Goal: Use online tool/utility: Utilize a website feature to perform a specific function

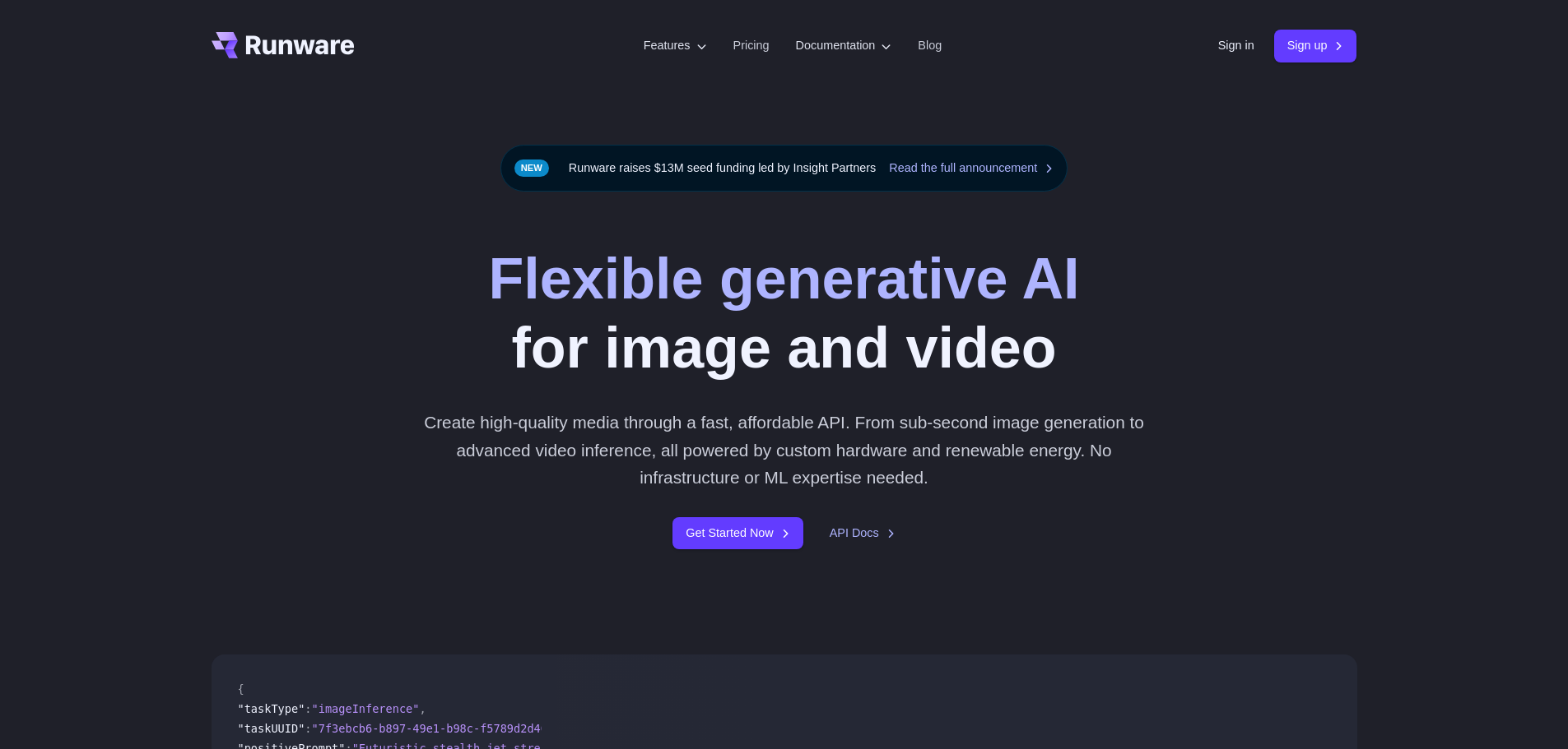
click at [1295, 309] on div "Flexible generative AI for image and video Create high-quality media through a …" at bounding box center [784, 397] width 1146 height 305
click at [1218, 46] on link "Sign in" at bounding box center [1236, 46] width 36 height 19
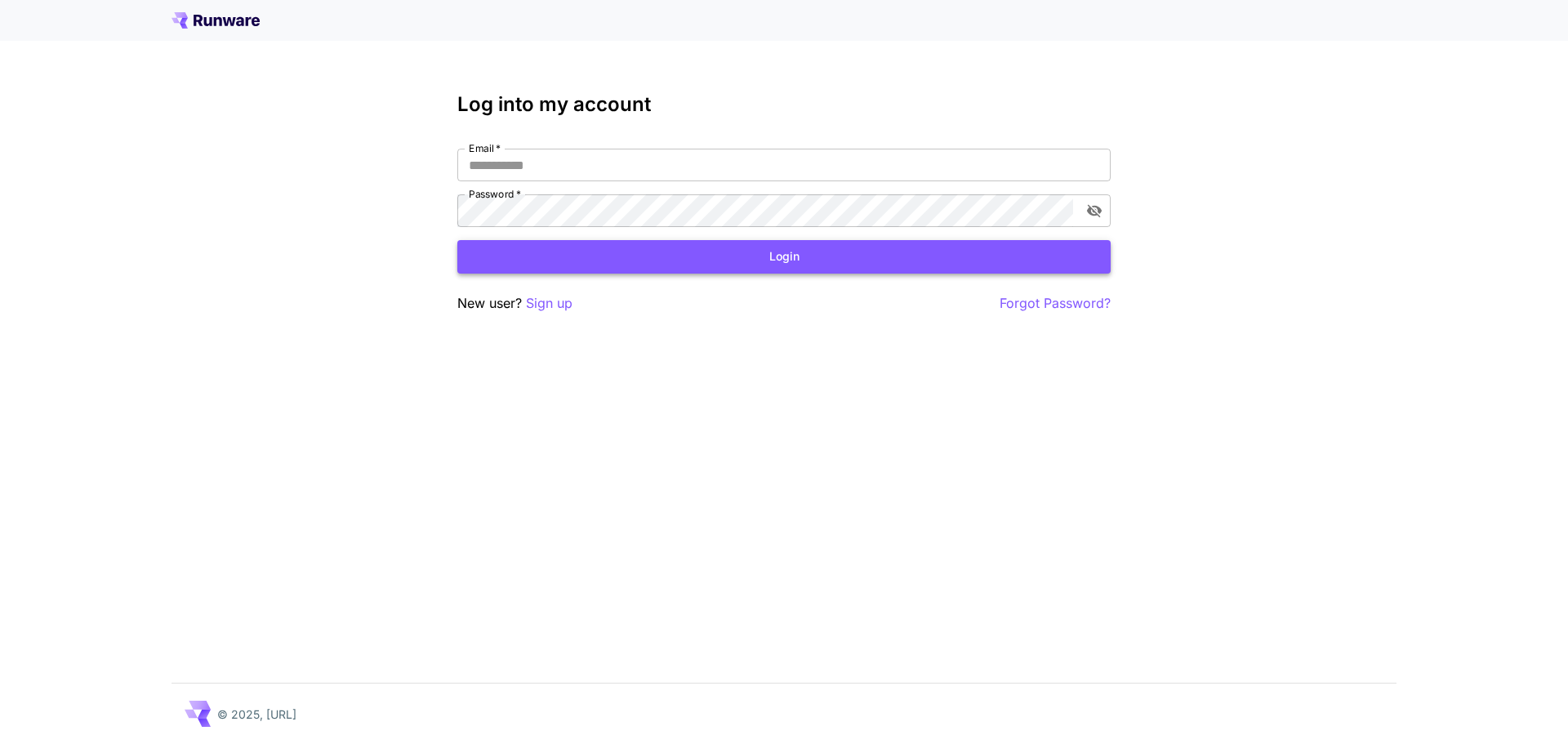
type input "**********"
click at [677, 257] on button "Login" at bounding box center [784, 257] width 653 height 33
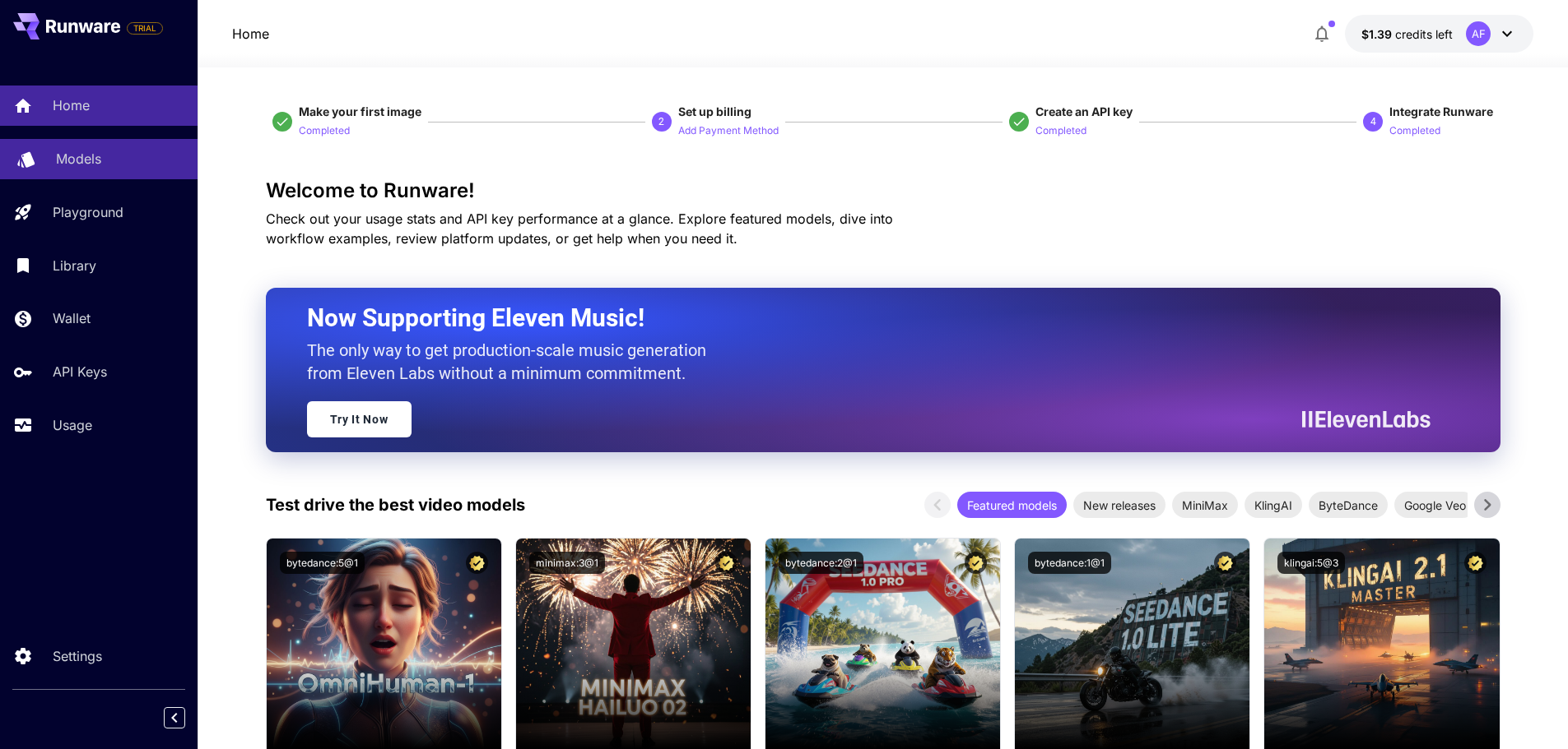
click at [80, 161] on p "Models" at bounding box center [79, 159] width 46 height 20
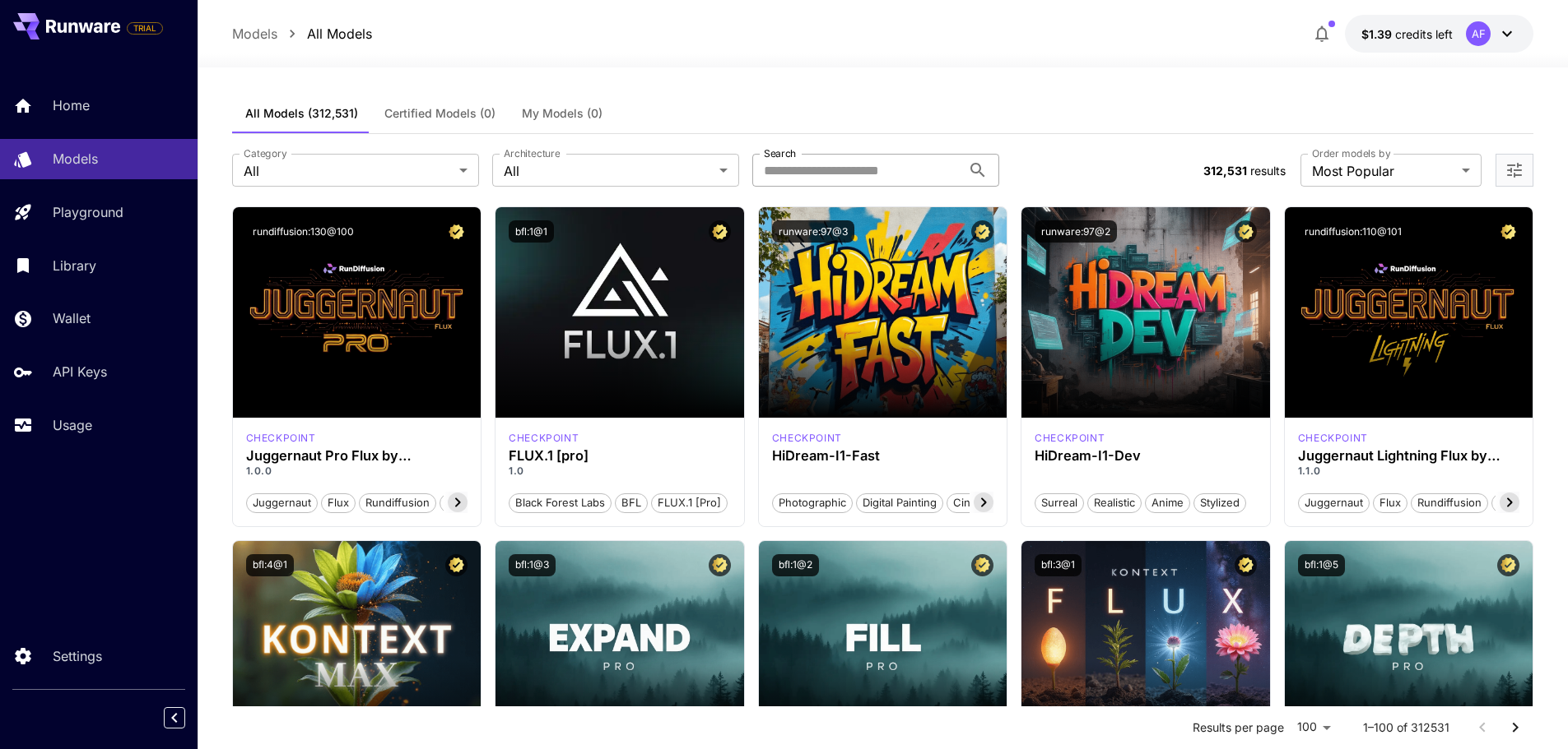
click at [868, 177] on input "Search" at bounding box center [856, 171] width 209 height 33
type input "********"
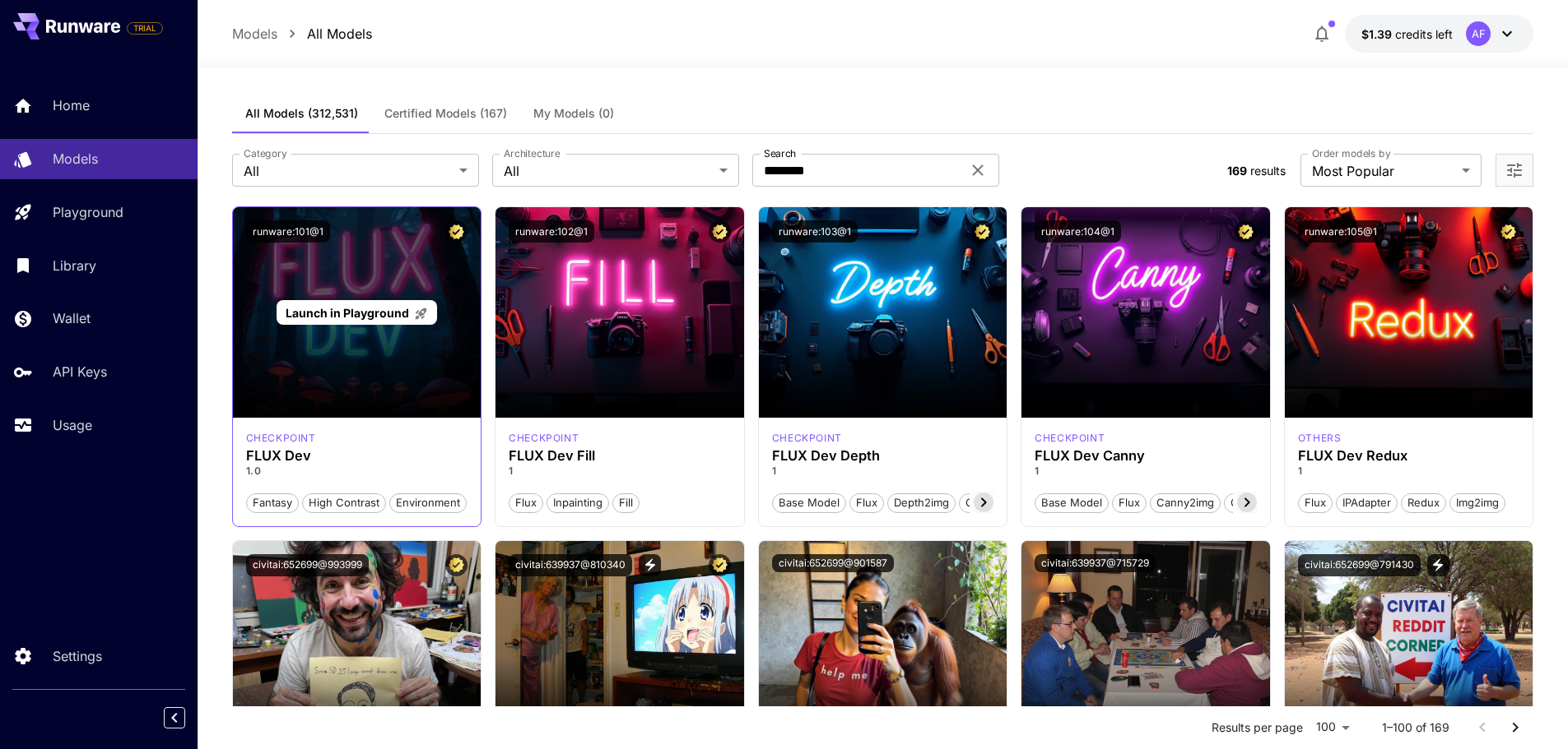
click at [323, 373] on div "Launch in Playground" at bounding box center [358, 313] width 249 height 210
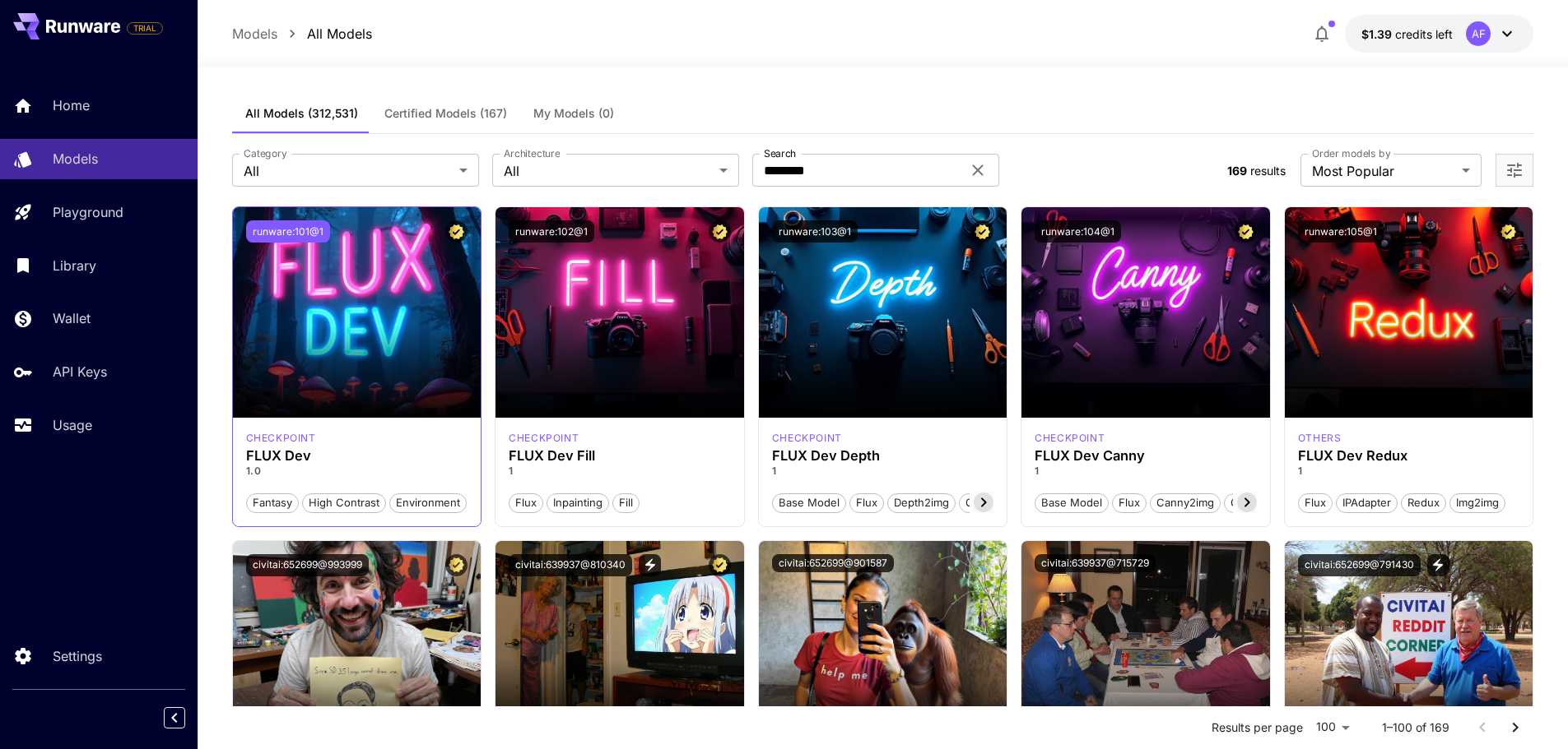
click at [285, 227] on button "runware:101@1" at bounding box center [288, 231] width 84 height 22
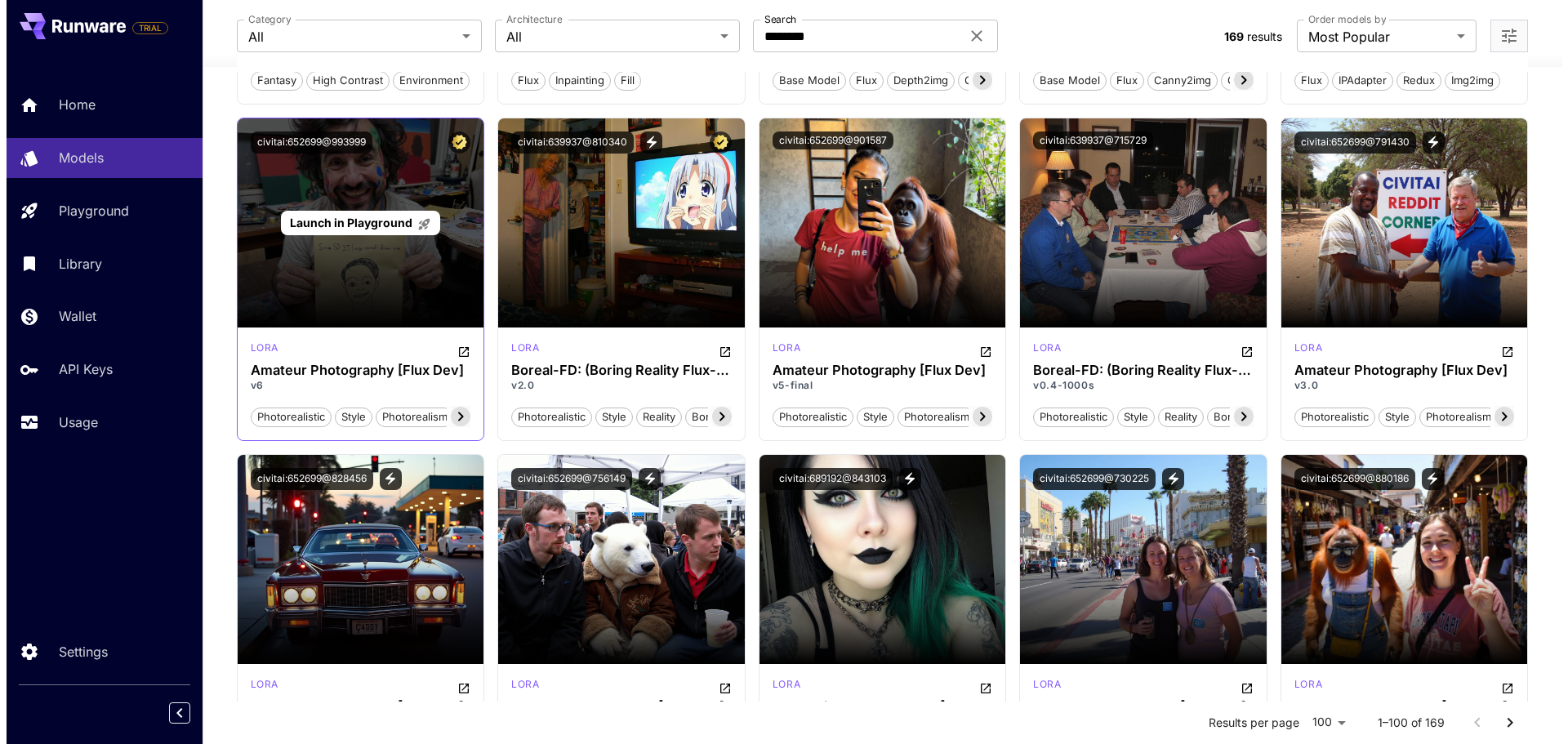
scroll to position [245, 0]
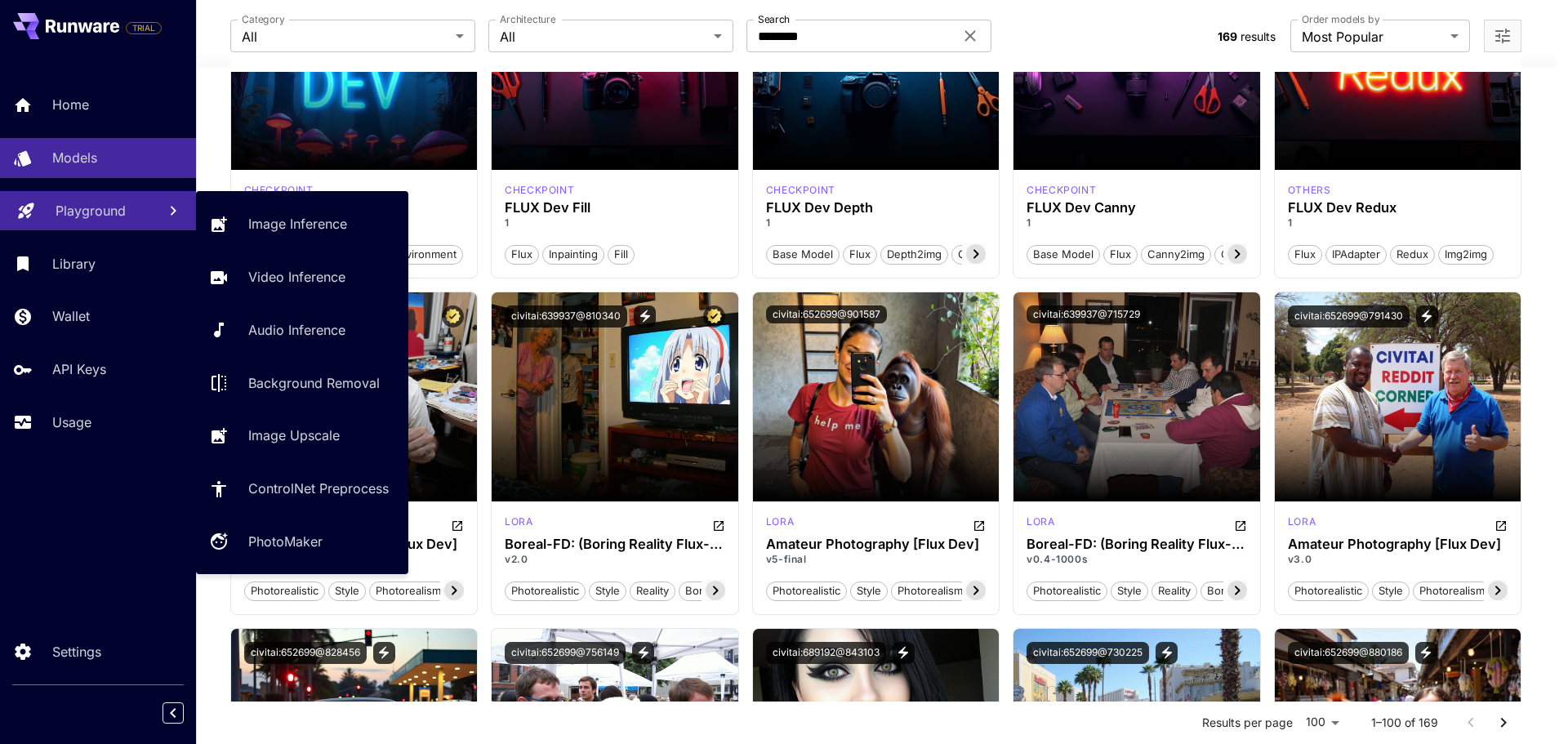
click at [113, 219] on p "Playground" at bounding box center [90, 211] width 70 height 20
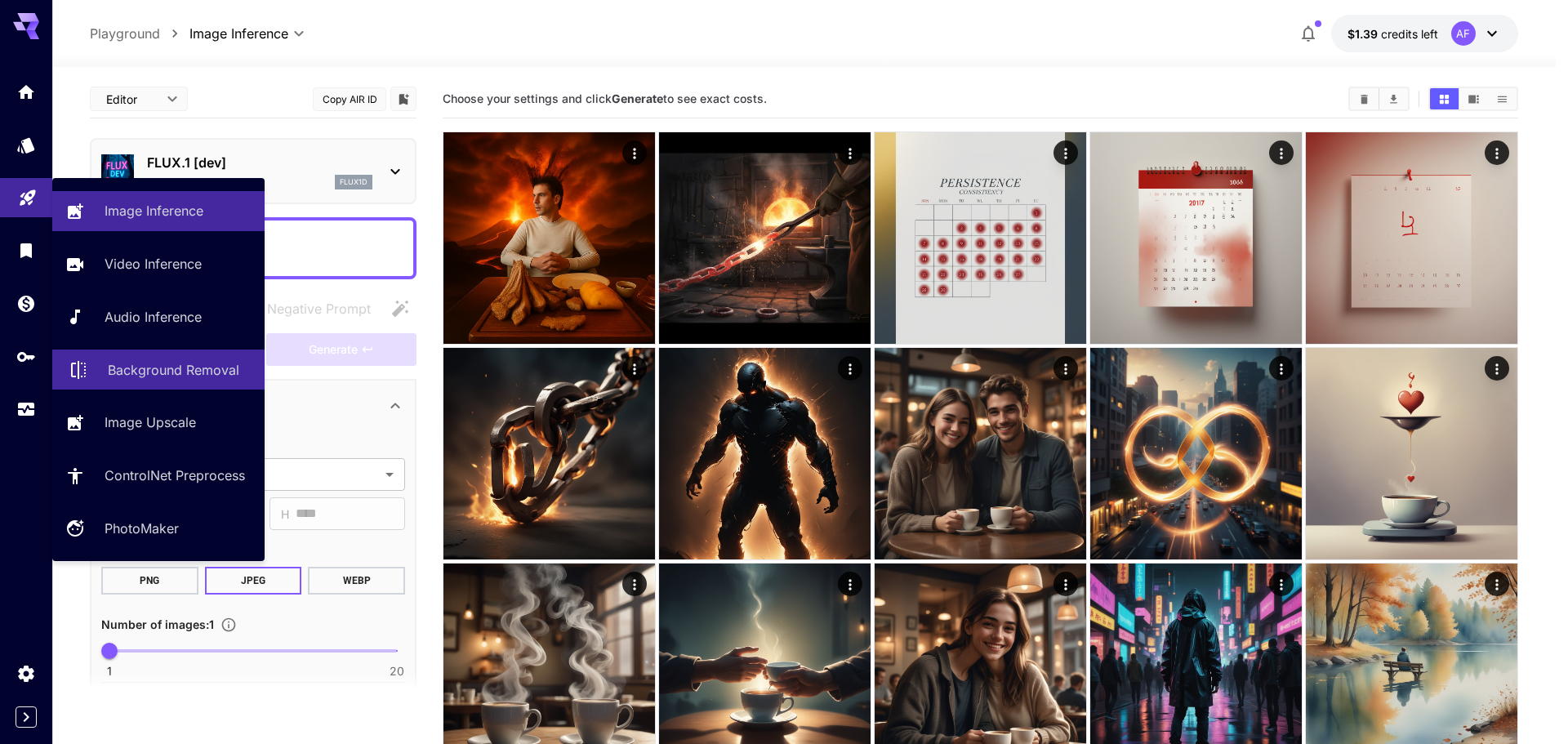
click at [166, 367] on p "Background Removal" at bounding box center [173, 370] width 131 height 20
type input "**********"
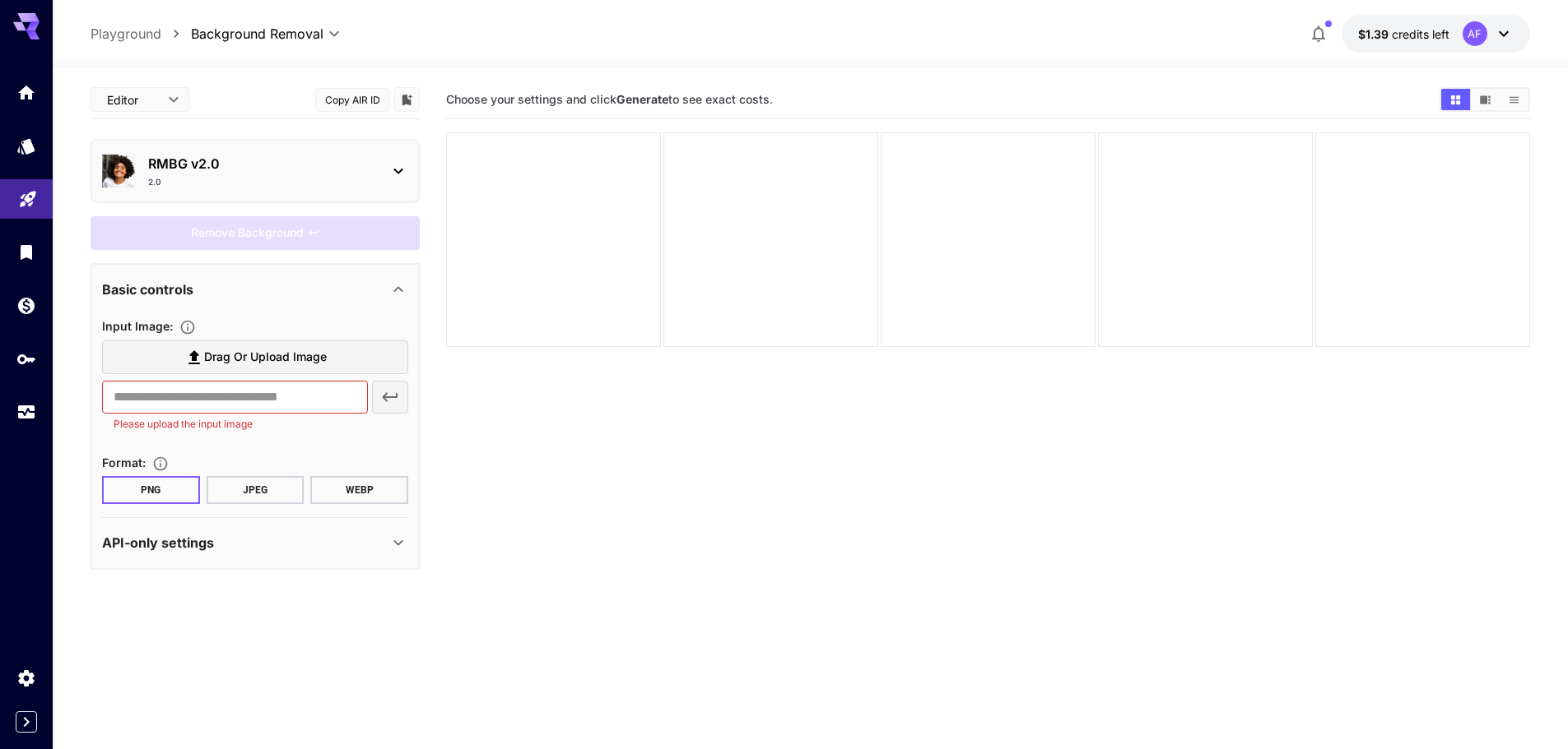
click at [239, 169] on p "RMBG v2.0" at bounding box center [261, 164] width 227 height 20
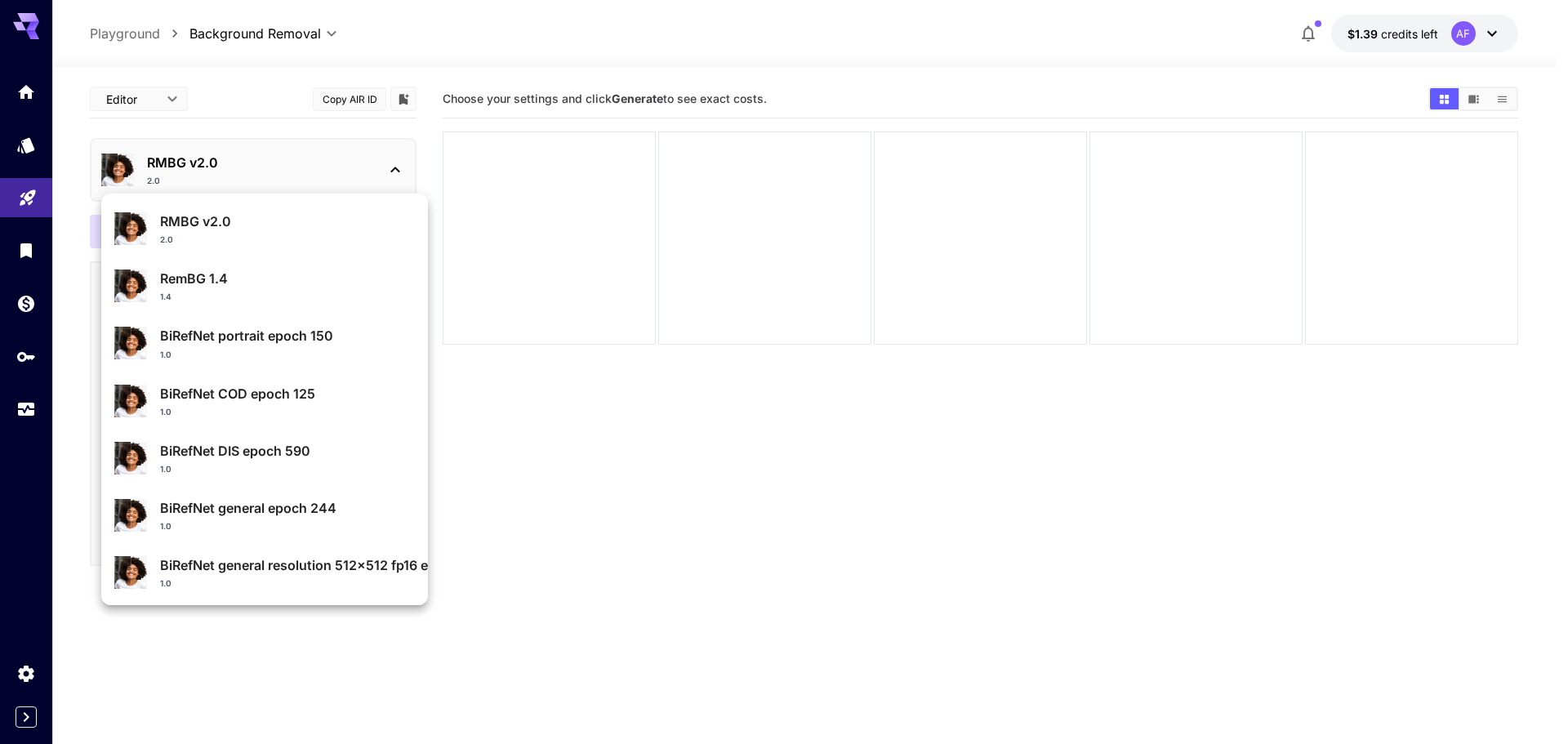
click at [336, 152] on div at bounding box center [784, 372] width 1568 height 744
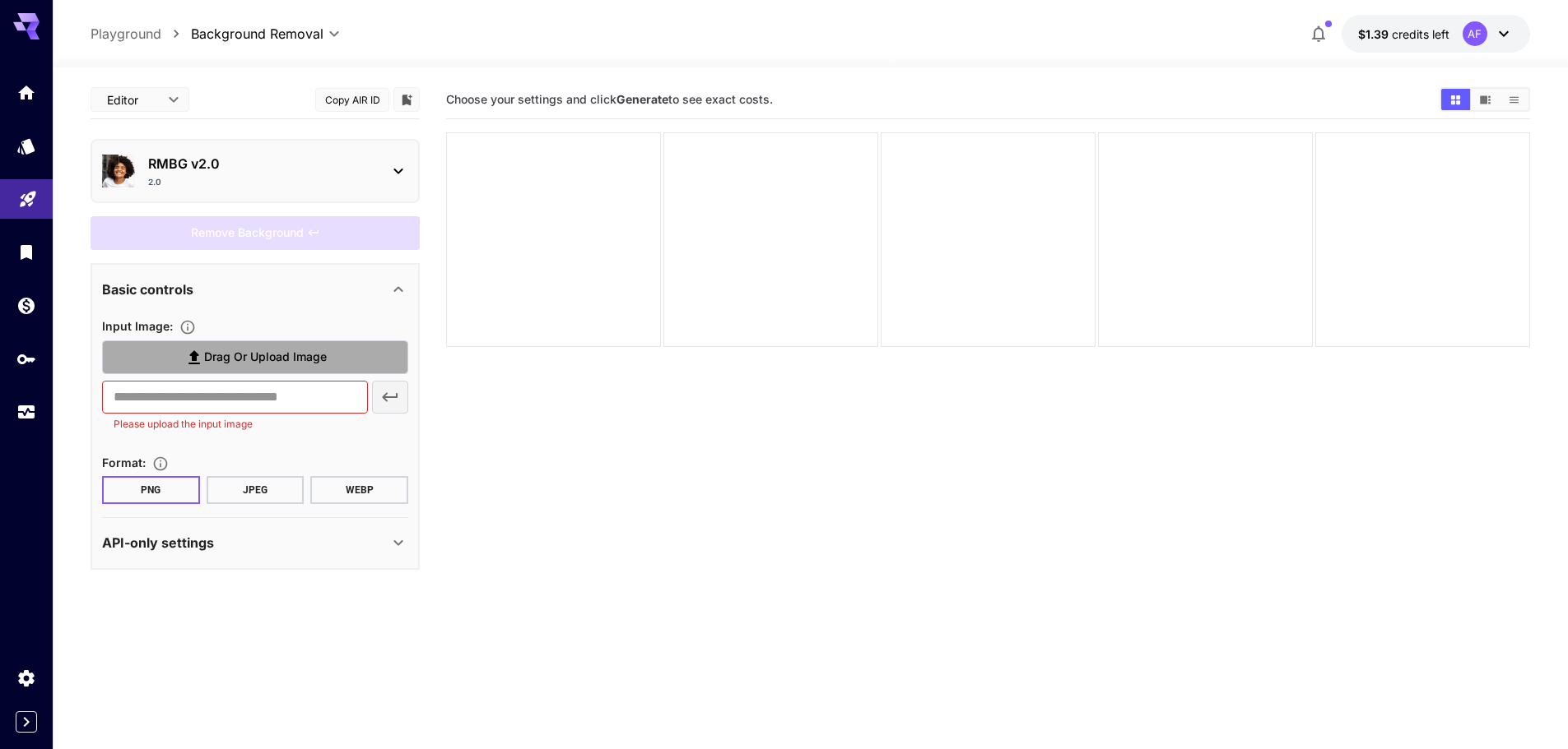
click at [235, 355] on span "Drag or upload image" at bounding box center [266, 357] width 123 height 20
click at [0, 0] on input "Drag or upload image" at bounding box center [0, 0] width 0 height 0
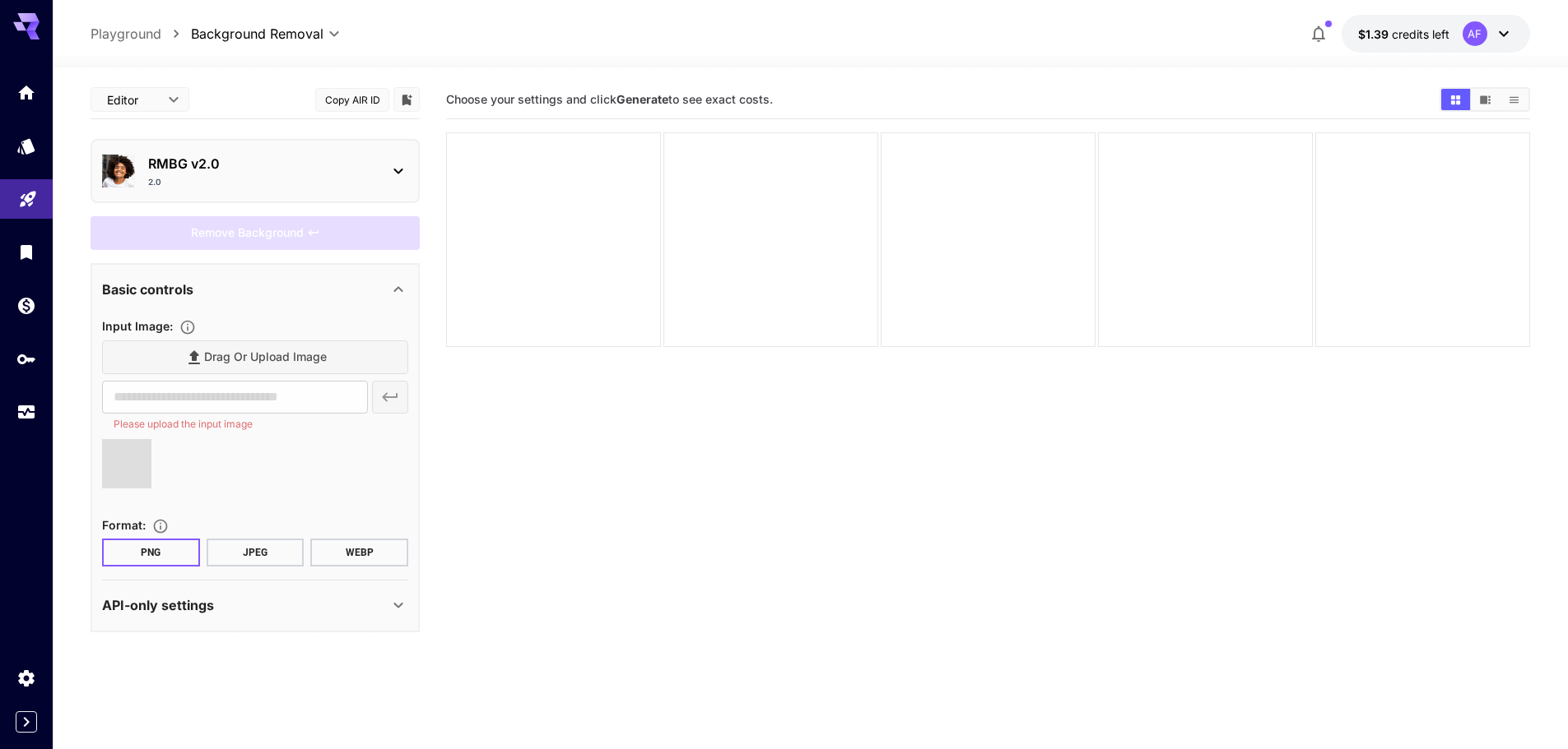
type input "**********"
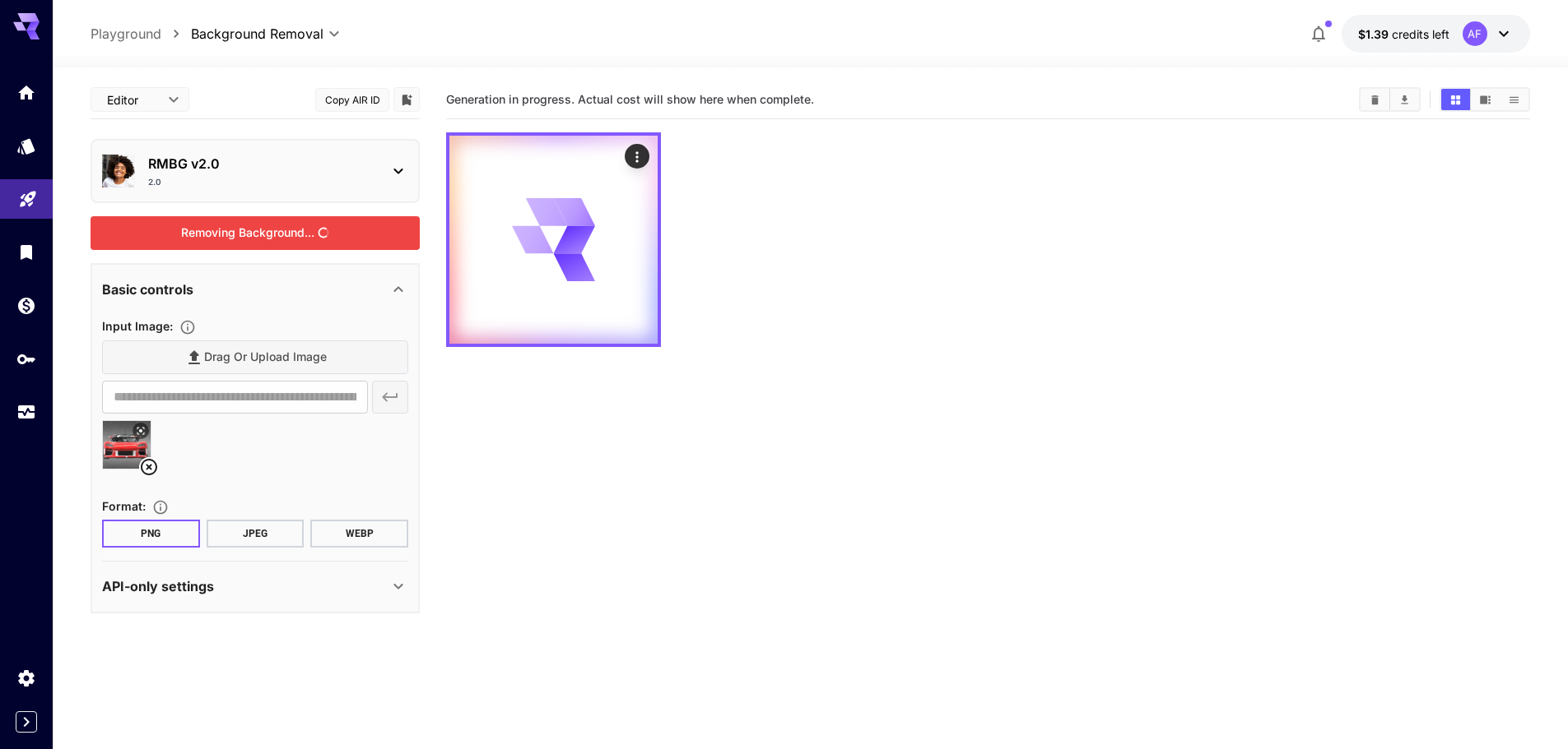
click at [232, 243] on div "Removing Background..." at bounding box center [255, 233] width 330 height 33
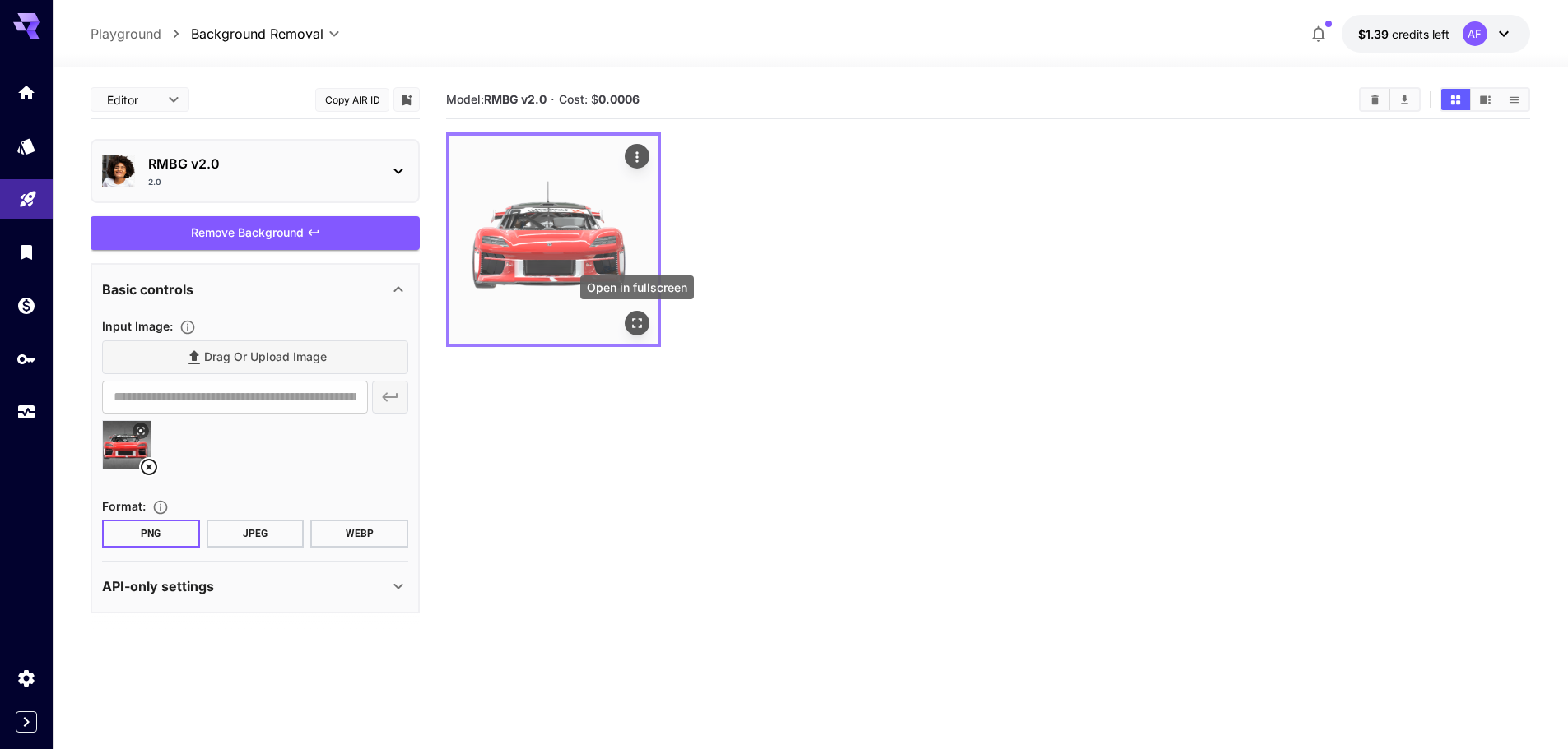
click at [633, 317] on icon "Open in fullscreen" at bounding box center [636, 323] width 17 height 17
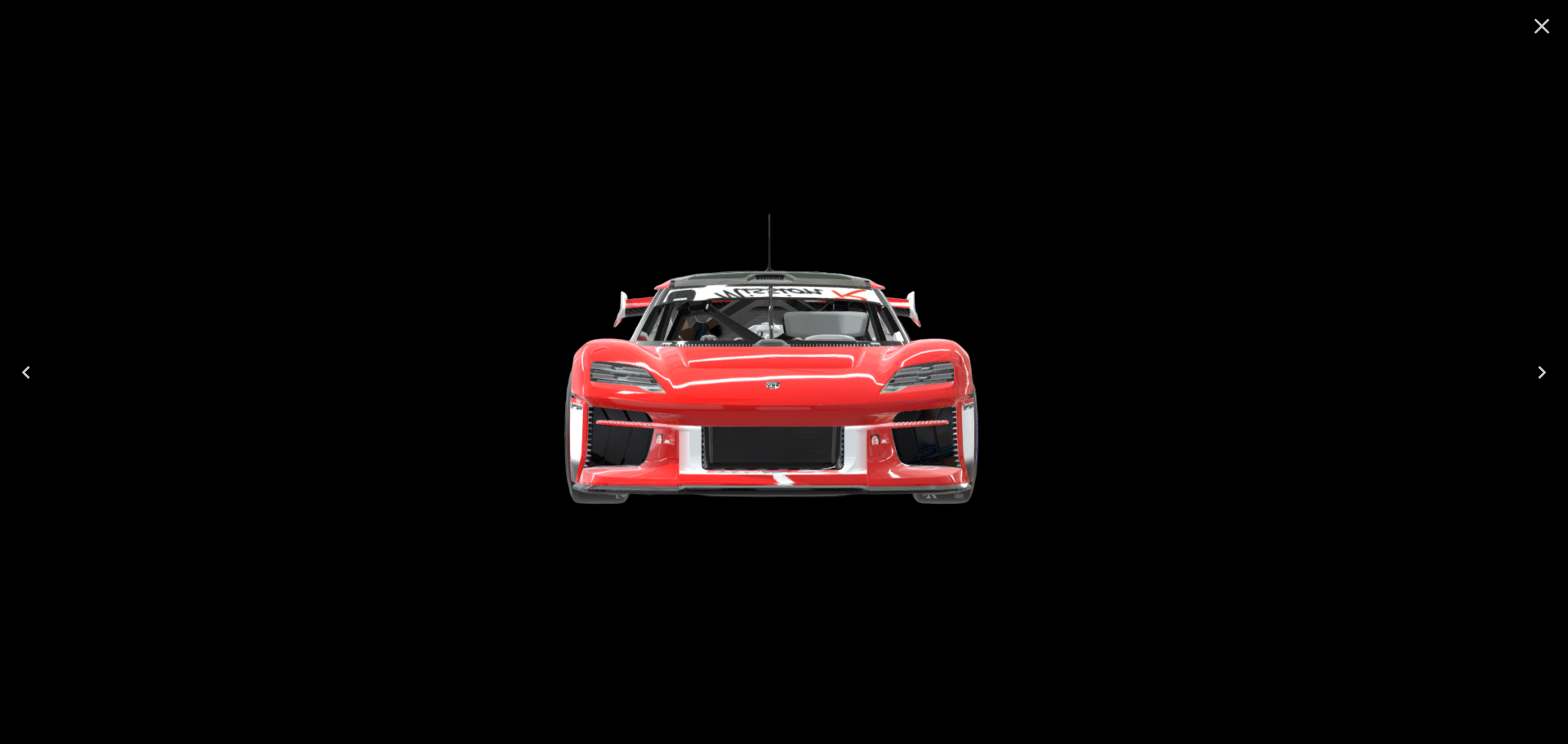
click at [1542, 24] on icon "Close" at bounding box center [1542, 26] width 26 height 26
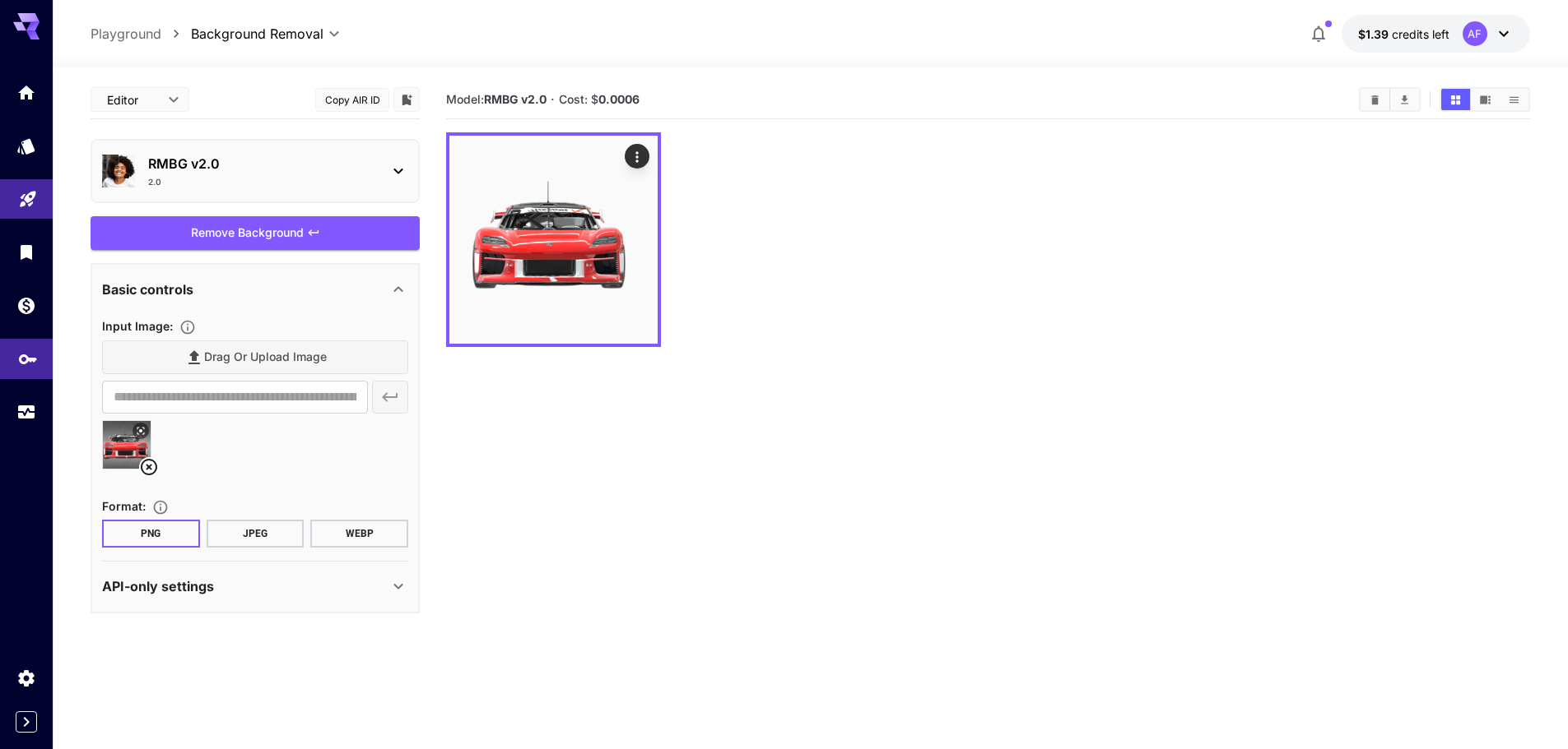
click at [18, 371] on link at bounding box center [26, 359] width 53 height 40
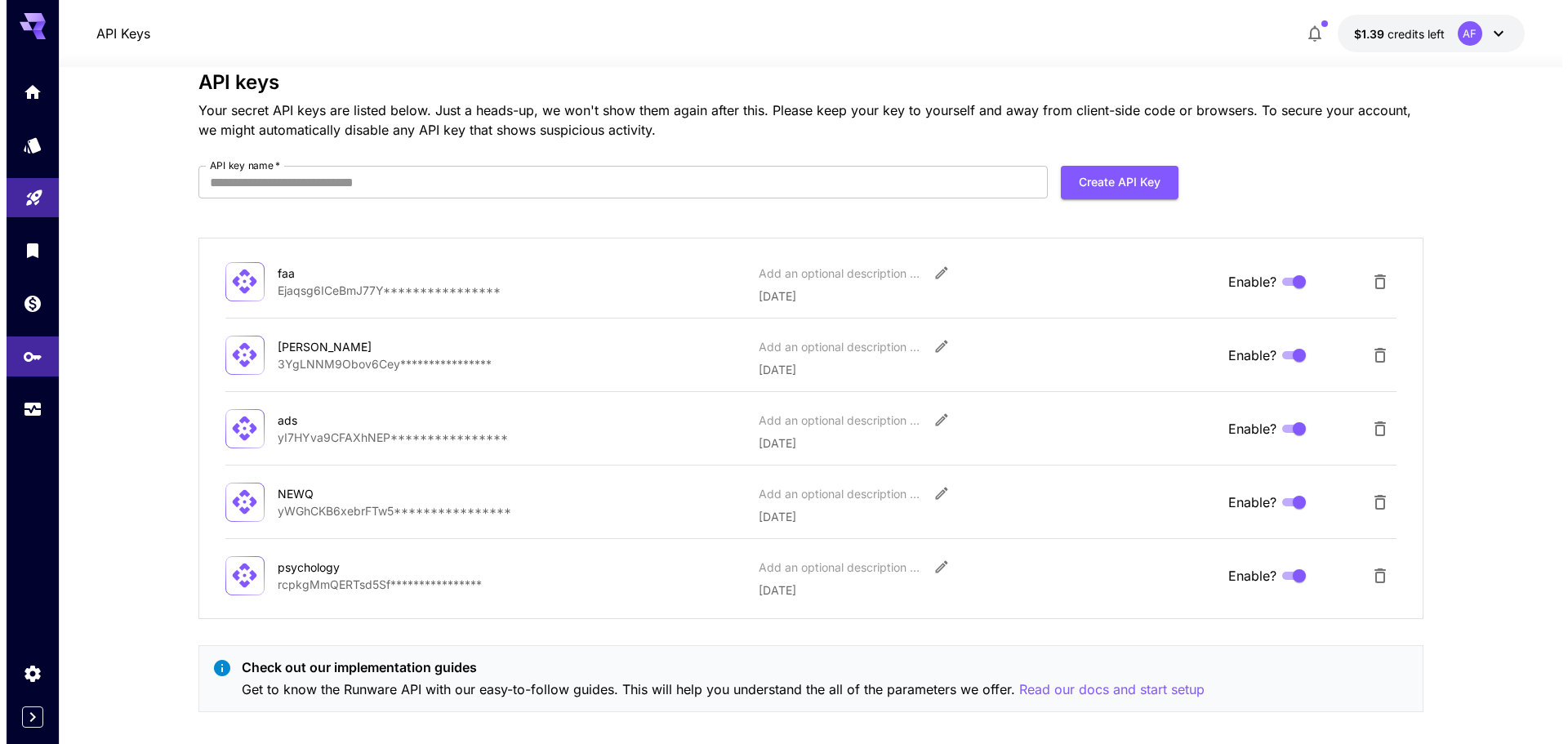
scroll to position [49, 0]
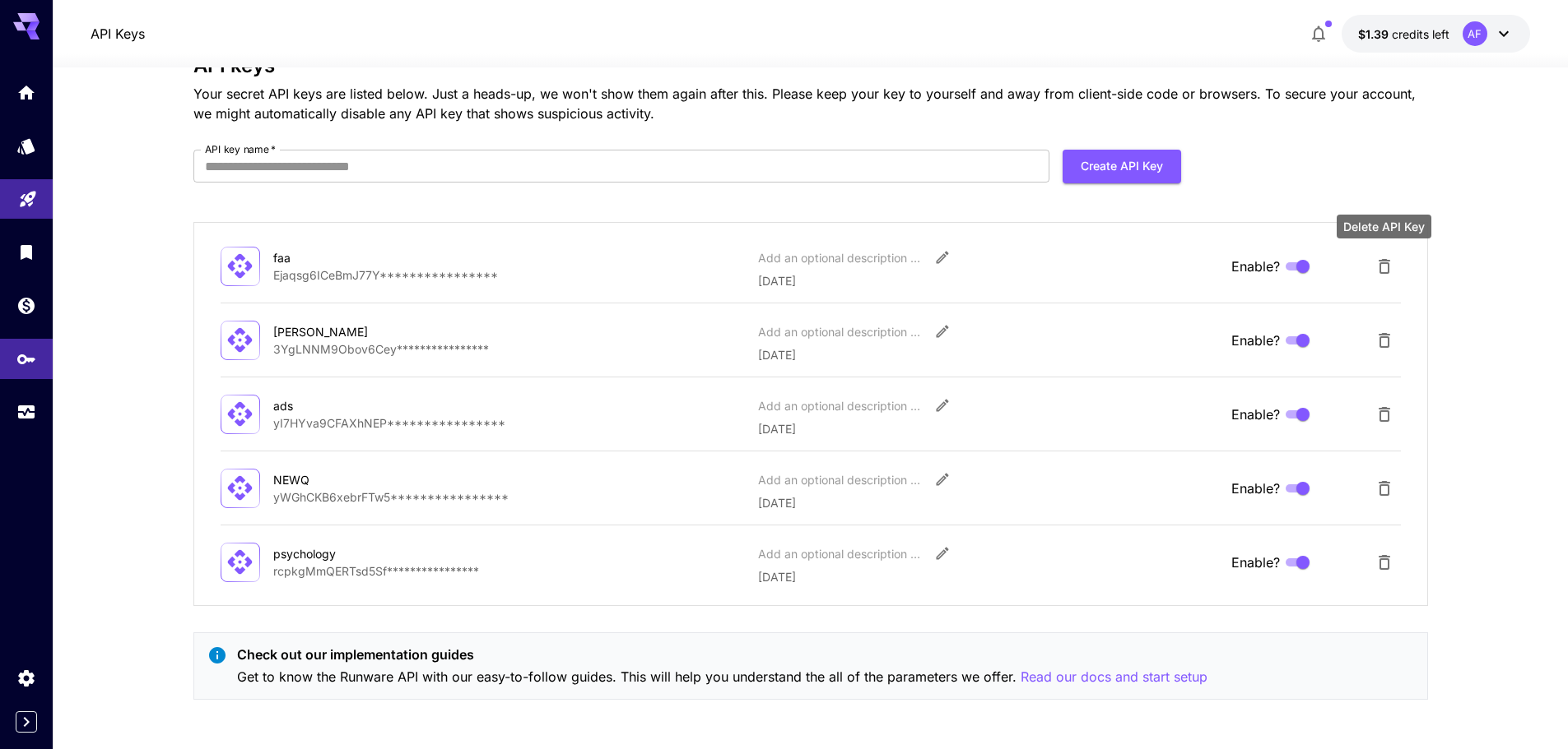
click at [1388, 274] on icon "Delete API Key" at bounding box center [1384, 266] width 20 height 20
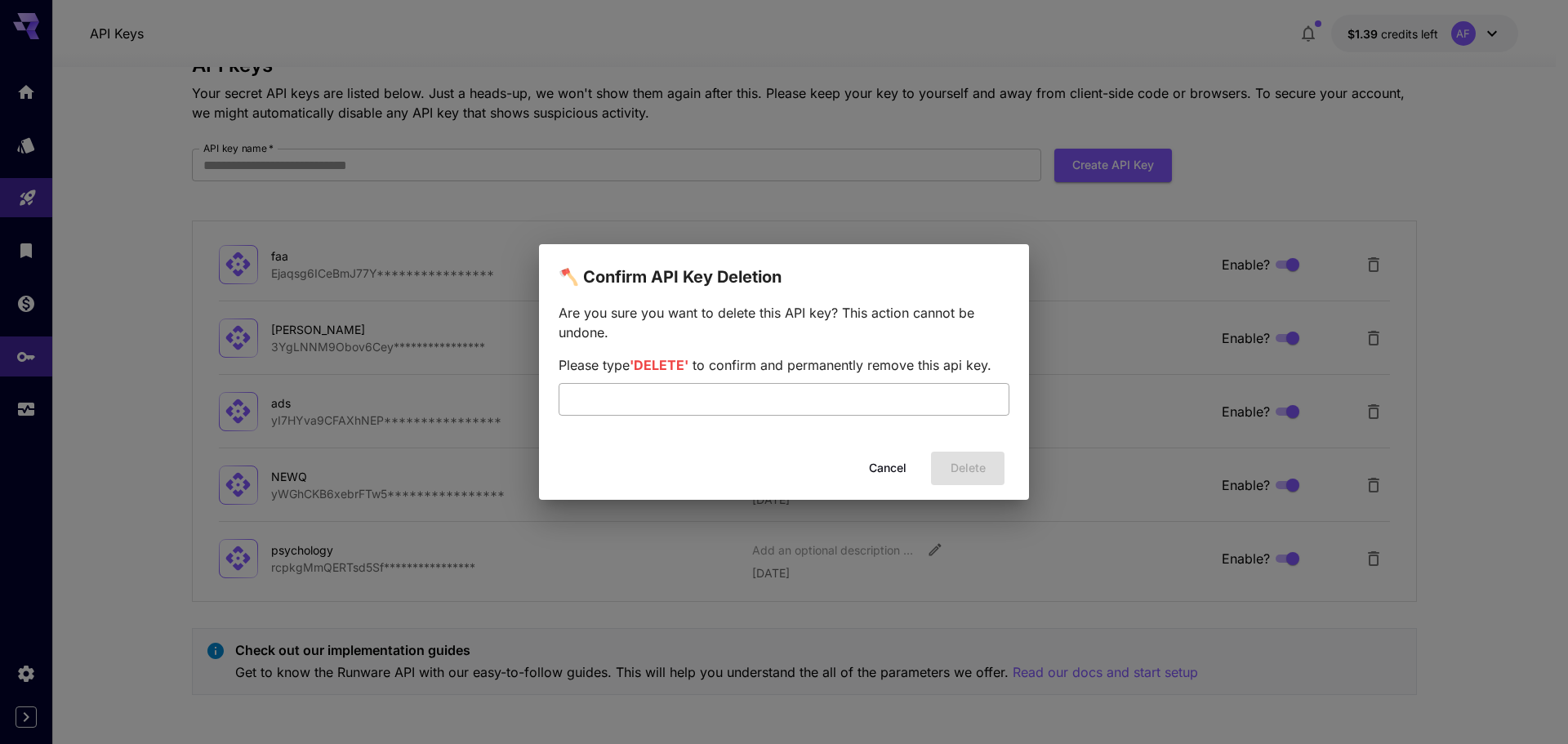
drag, startPoint x: 889, startPoint y: 405, endPoint x: 725, endPoint y: 383, distance: 165.5
click at [885, 404] on input "text" at bounding box center [784, 399] width 450 height 33
click at [664, 360] on span "'DELETE'" at bounding box center [659, 365] width 59 height 17
copy span "DELETE"
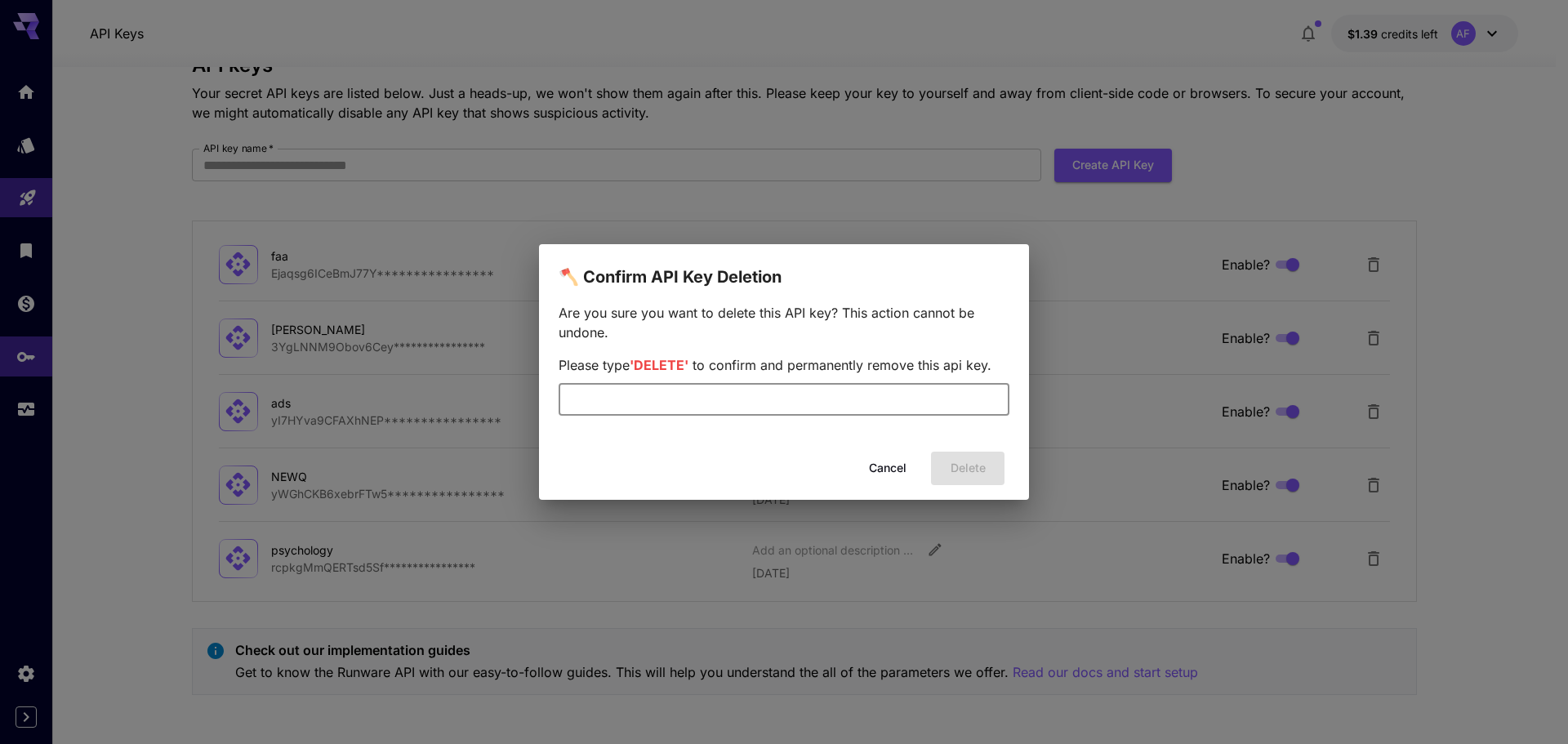
click at [730, 403] on input "text" at bounding box center [784, 399] width 450 height 33
paste input "******"
type input "******"
click at [980, 468] on button "Delete" at bounding box center [967, 468] width 73 height 33
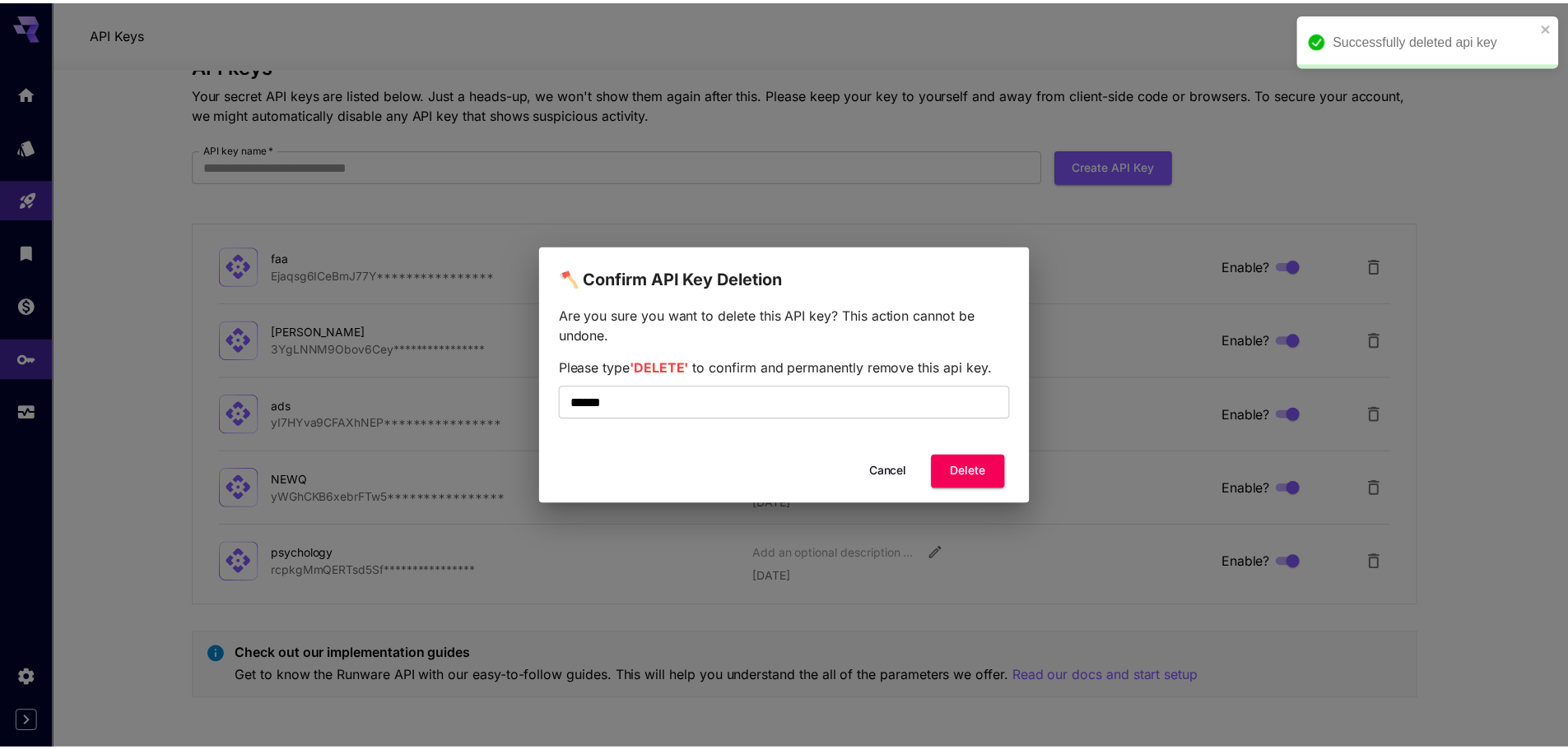
scroll to position [0, 0]
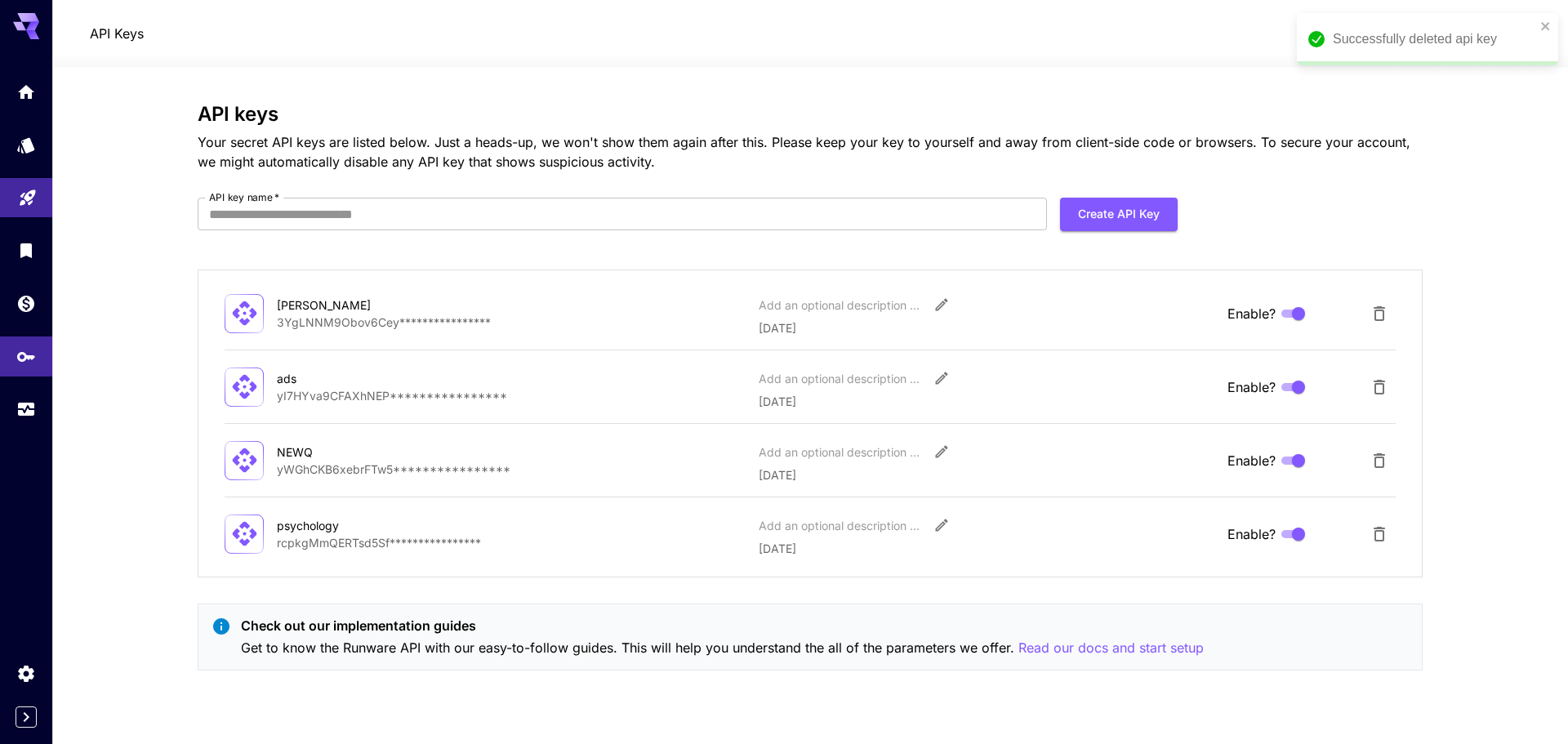
click at [1371, 265] on div "**********" at bounding box center [810, 393] width 1224 height 581
click at [1385, 311] on icon "Delete API Key" at bounding box center [1379, 313] width 20 height 20
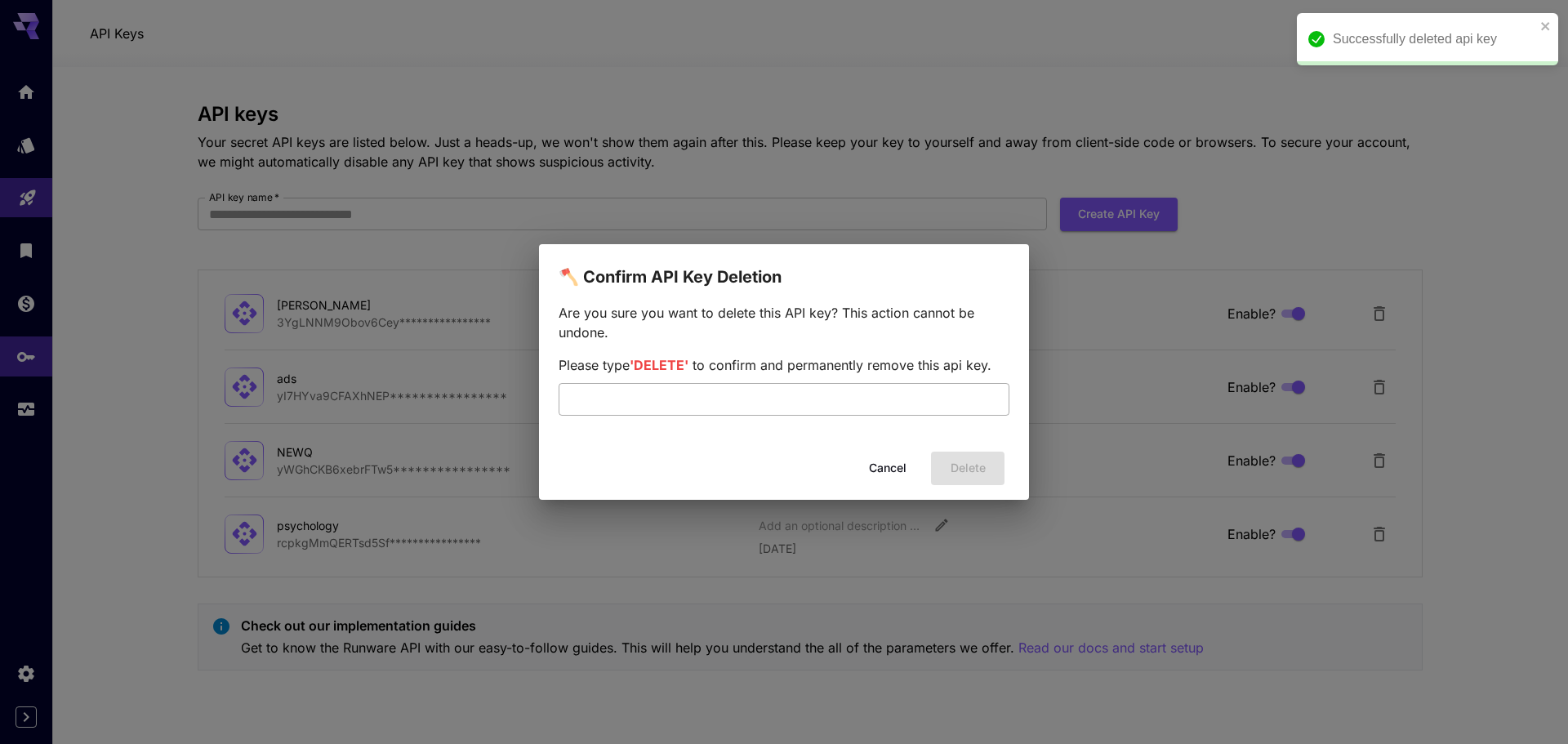
click at [823, 387] on input "text" at bounding box center [784, 399] width 450 height 33
paste input "******"
type input "******"
click at [966, 466] on button "Delete" at bounding box center [967, 468] width 73 height 33
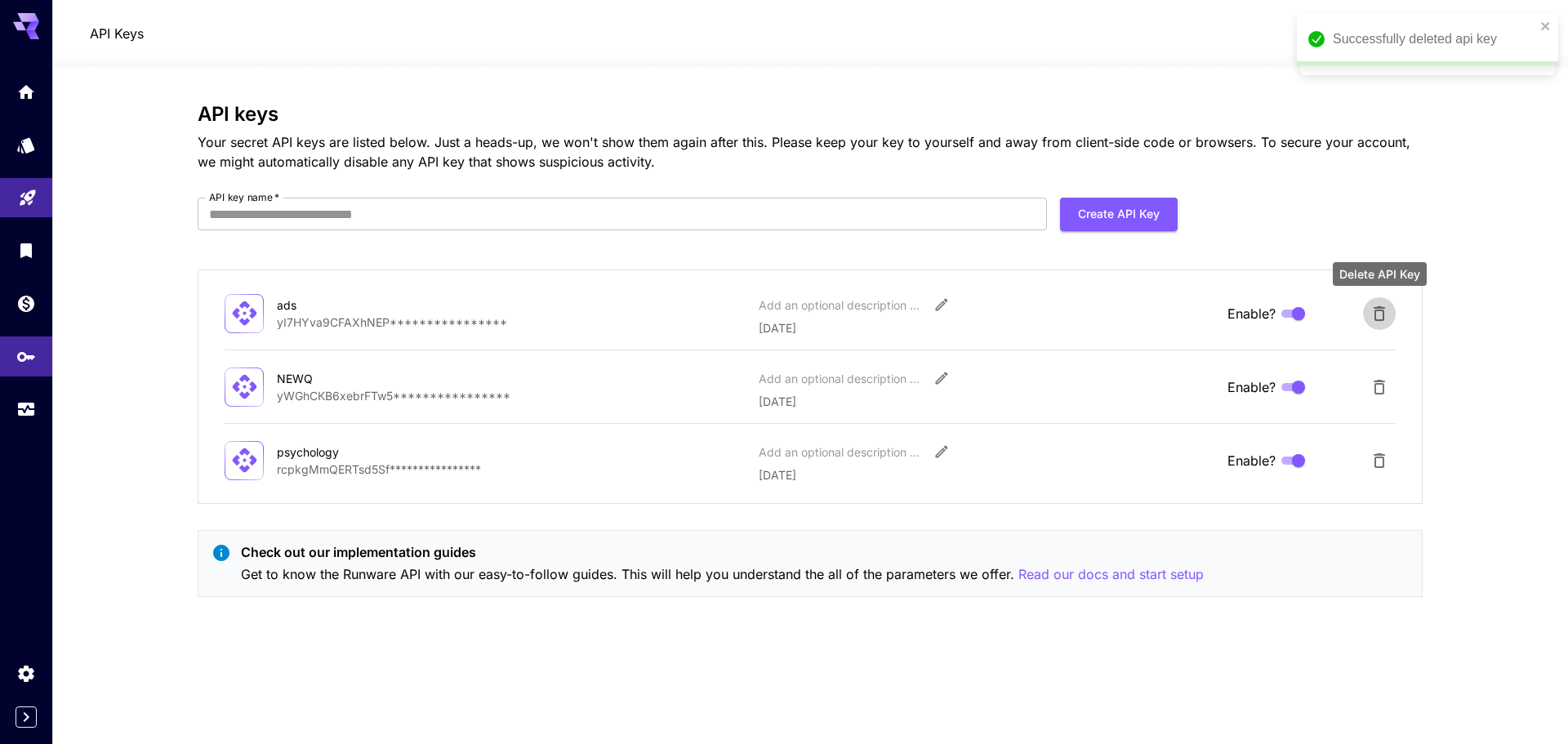
click at [1380, 314] on icon "Delete API Key" at bounding box center [1379, 313] width 20 height 20
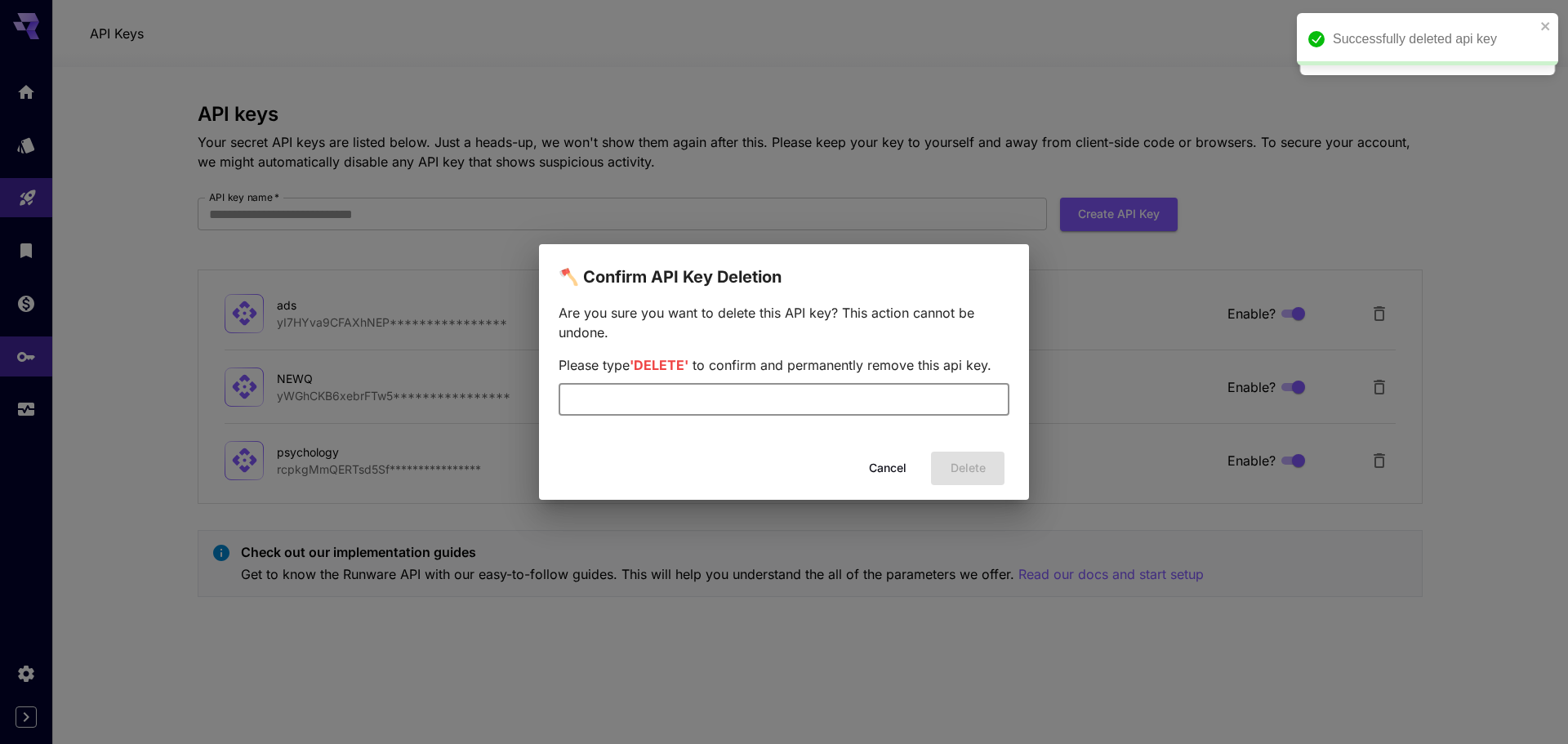
click at [965, 390] on input "text" at bounding box center [784, 399] width 450 height 33
paste input "******"
type input "******"
click at [976, 470] on button "Delete" at bounding box center [967, 468] width 73 height 33
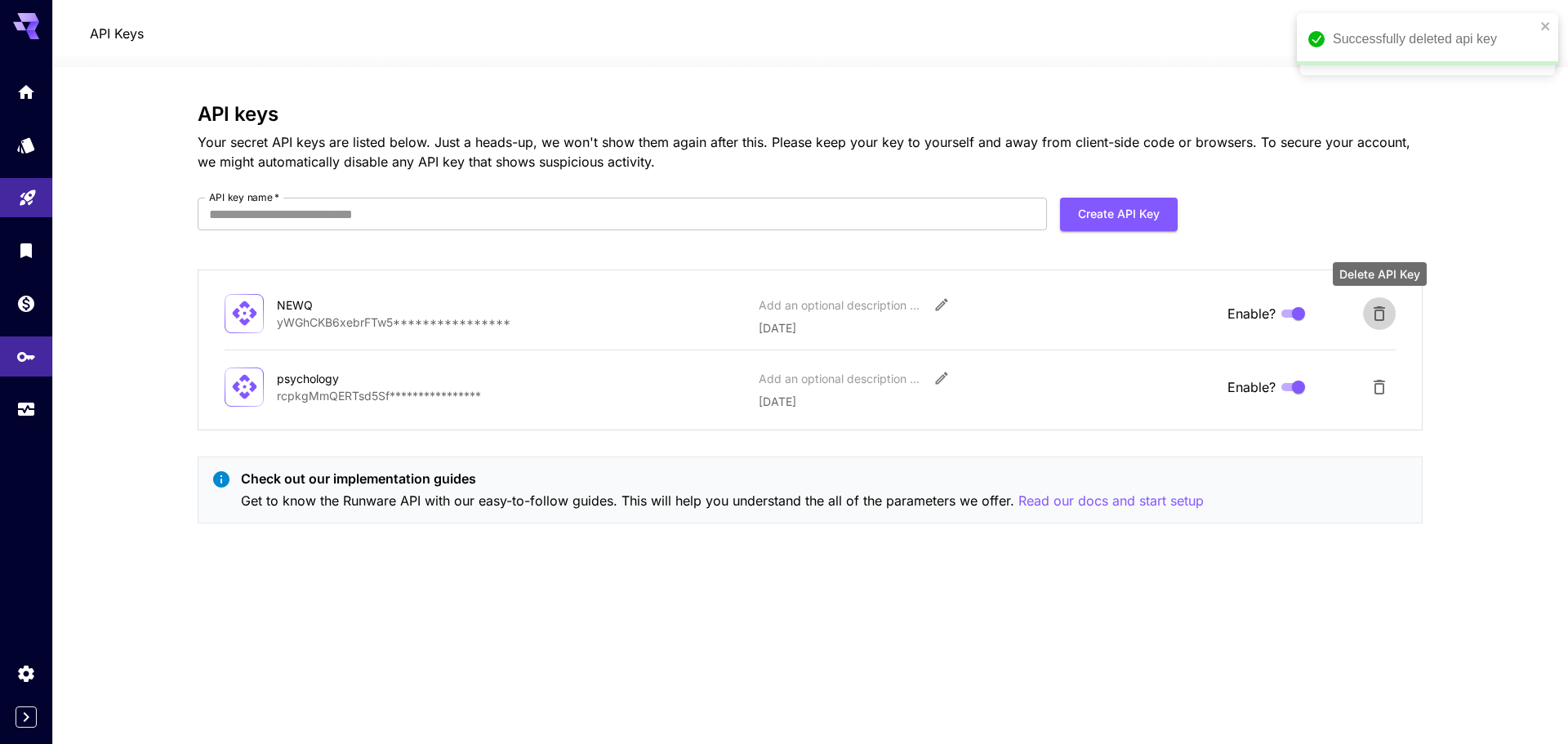
click at [1384, 318] on icon "Delete API Key" at bounding box center [1378, 313] width 11 height 15
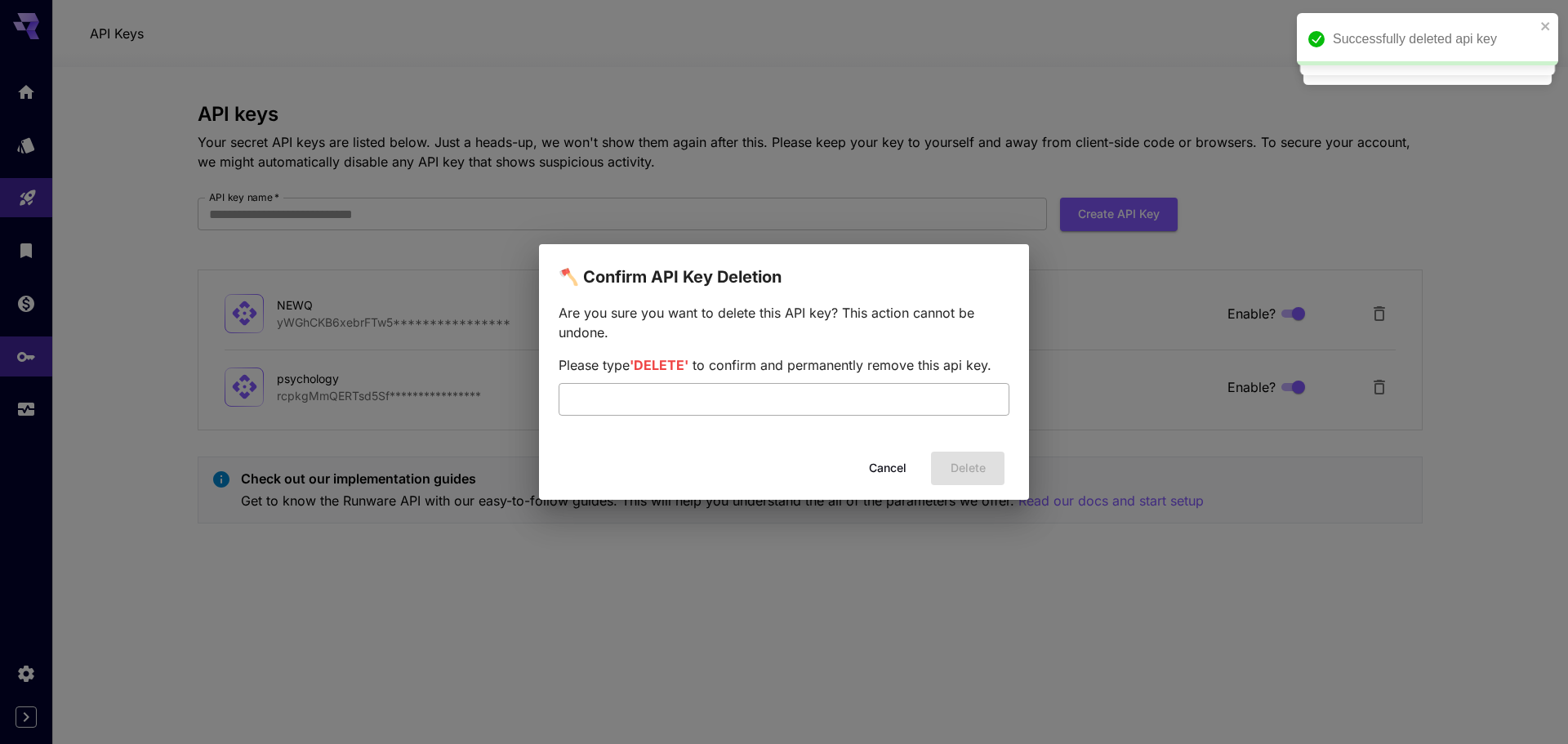
click at [958, 385] on input "text" at bounding box center [784, 399] width 450 height 33
paste input "******"
type input "******"
click at [977, 472] on button "Delete" at bounding box center [967, 468] width 73 height 33
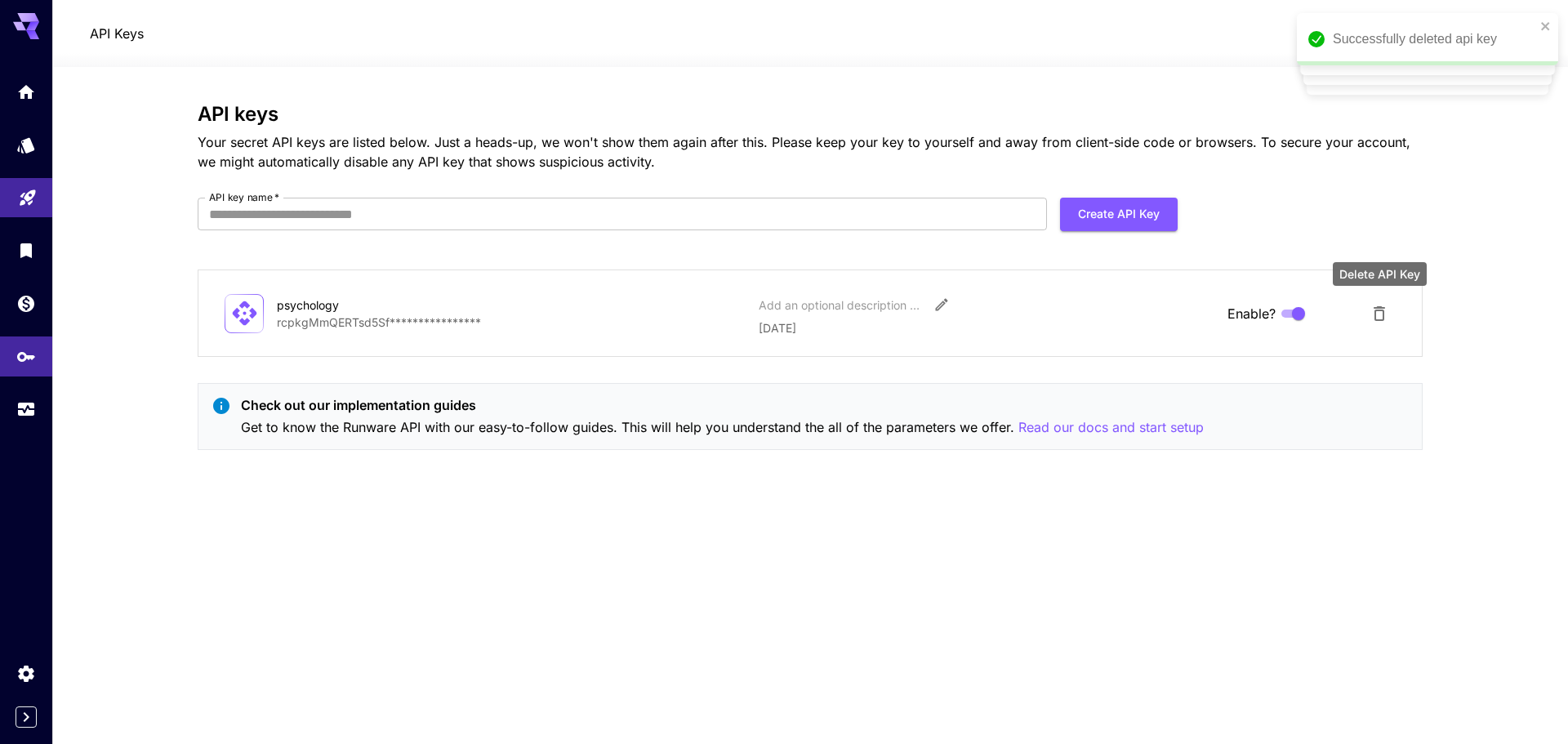
click at [1382, 313] on icon "Delete API Key" at bounding box center [1379, 313] width 20 height 20
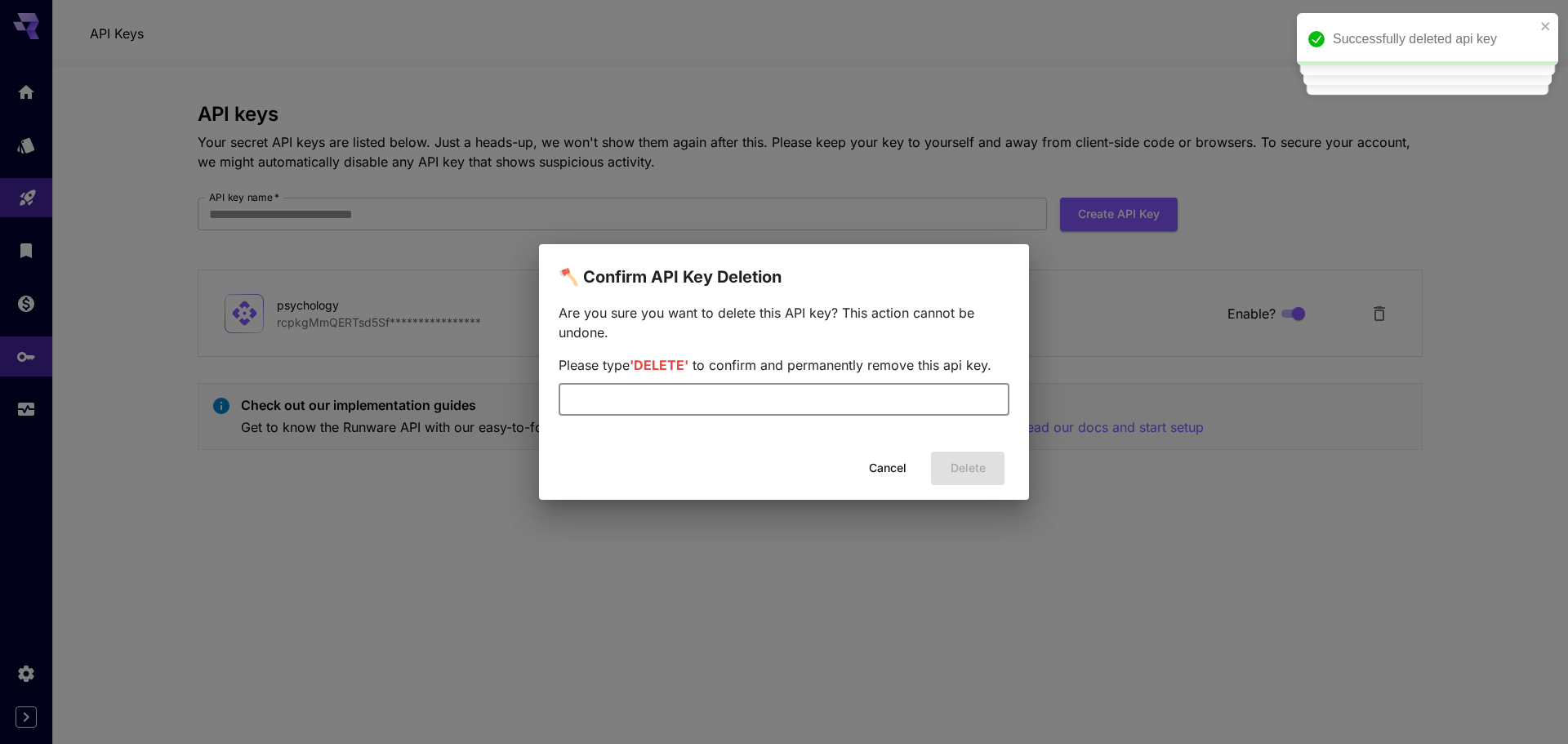
click at [875, 409] on input "text" at bounding box center [784, 399] width 450 height 33
paste input "******"
type input "******"
click at [957, 469] on button "Delete" at bounding box center [967, 468] width 73 height 33
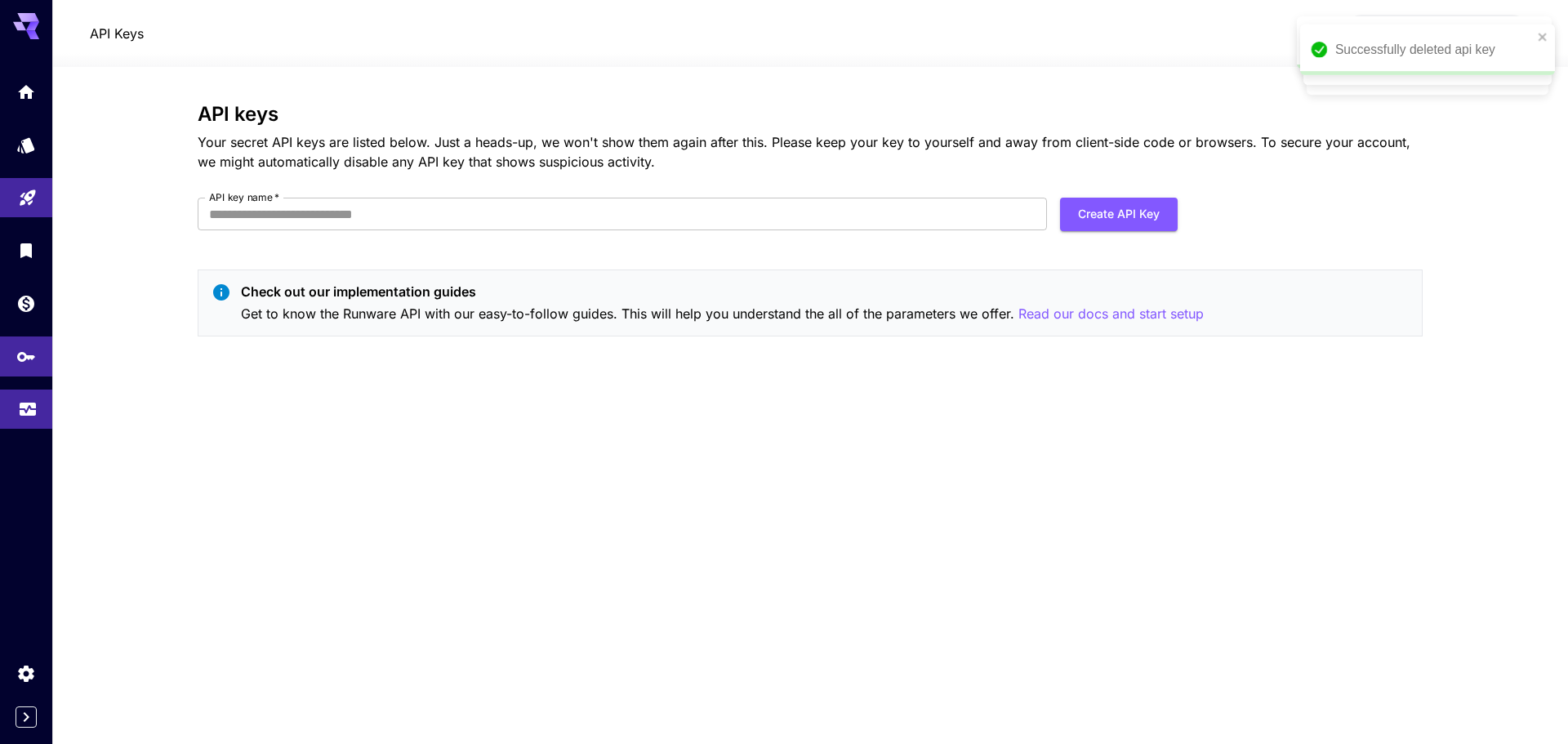
click at [15, 400] on link at bounding box center [26, 410] width 52 height 40
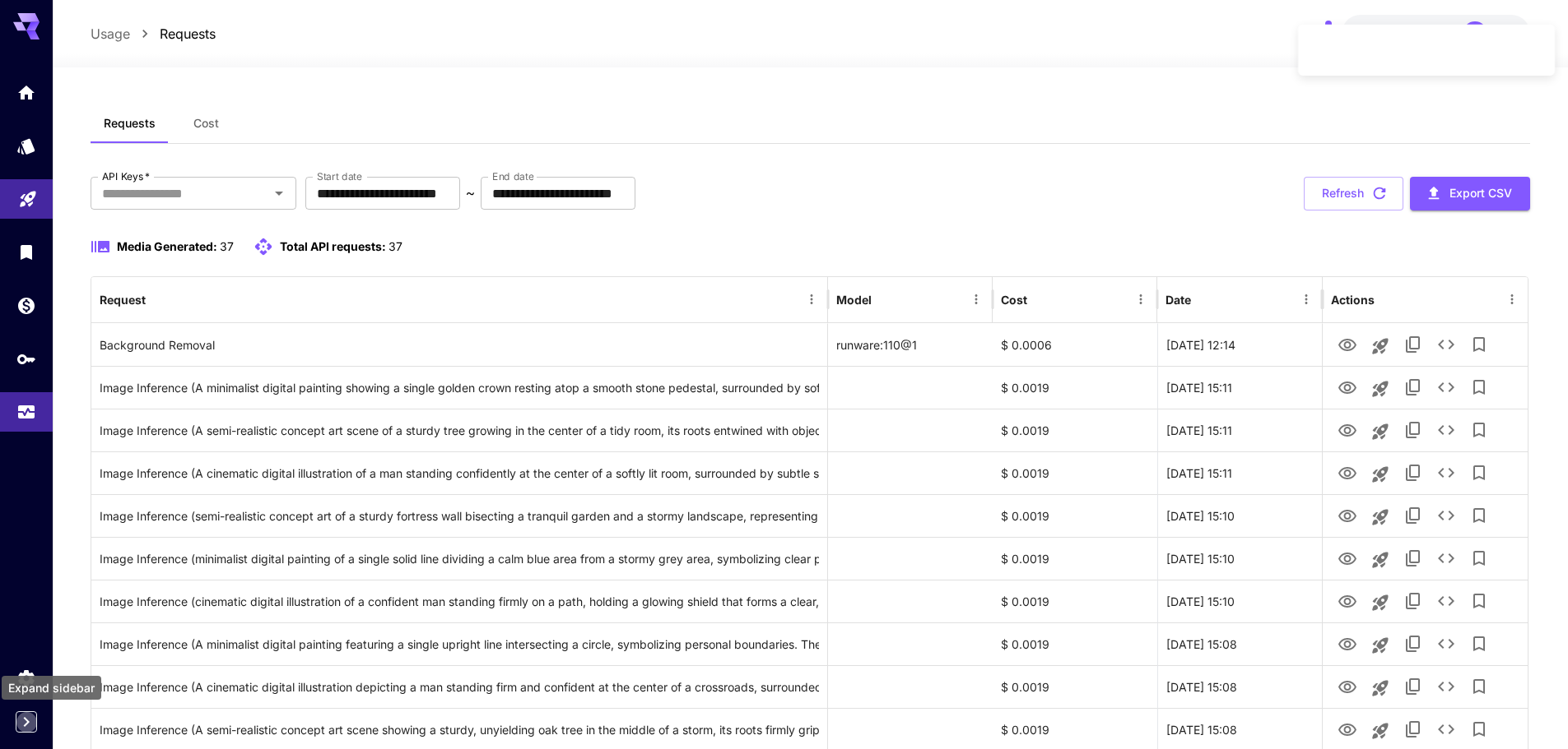
click at [26, 721] on icon "Expand sidebar" at bounding box center [26, 722] width 20 height 20
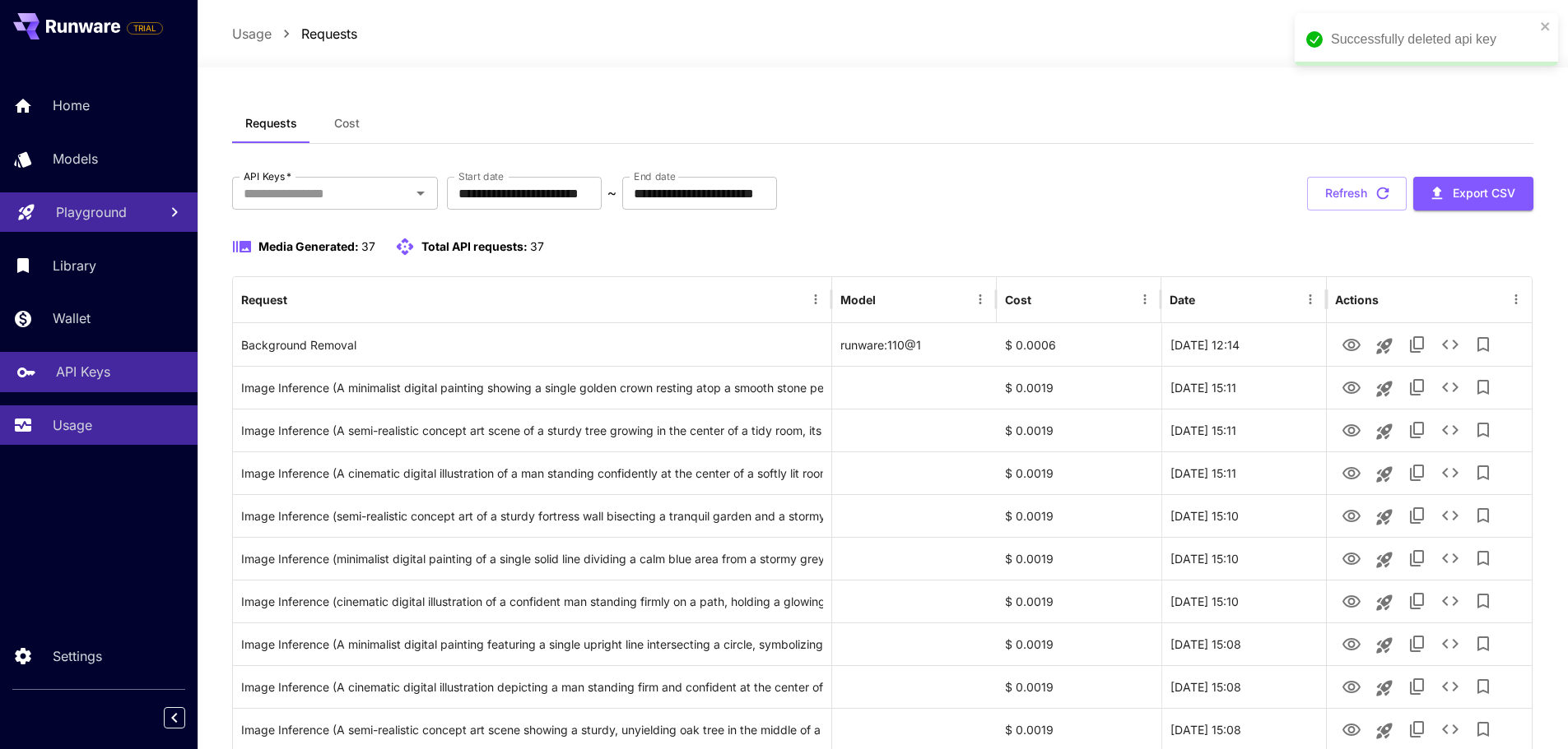
click at [131, 364] on div "API Keys" at bounding box center [120, 371] width 128 height 20
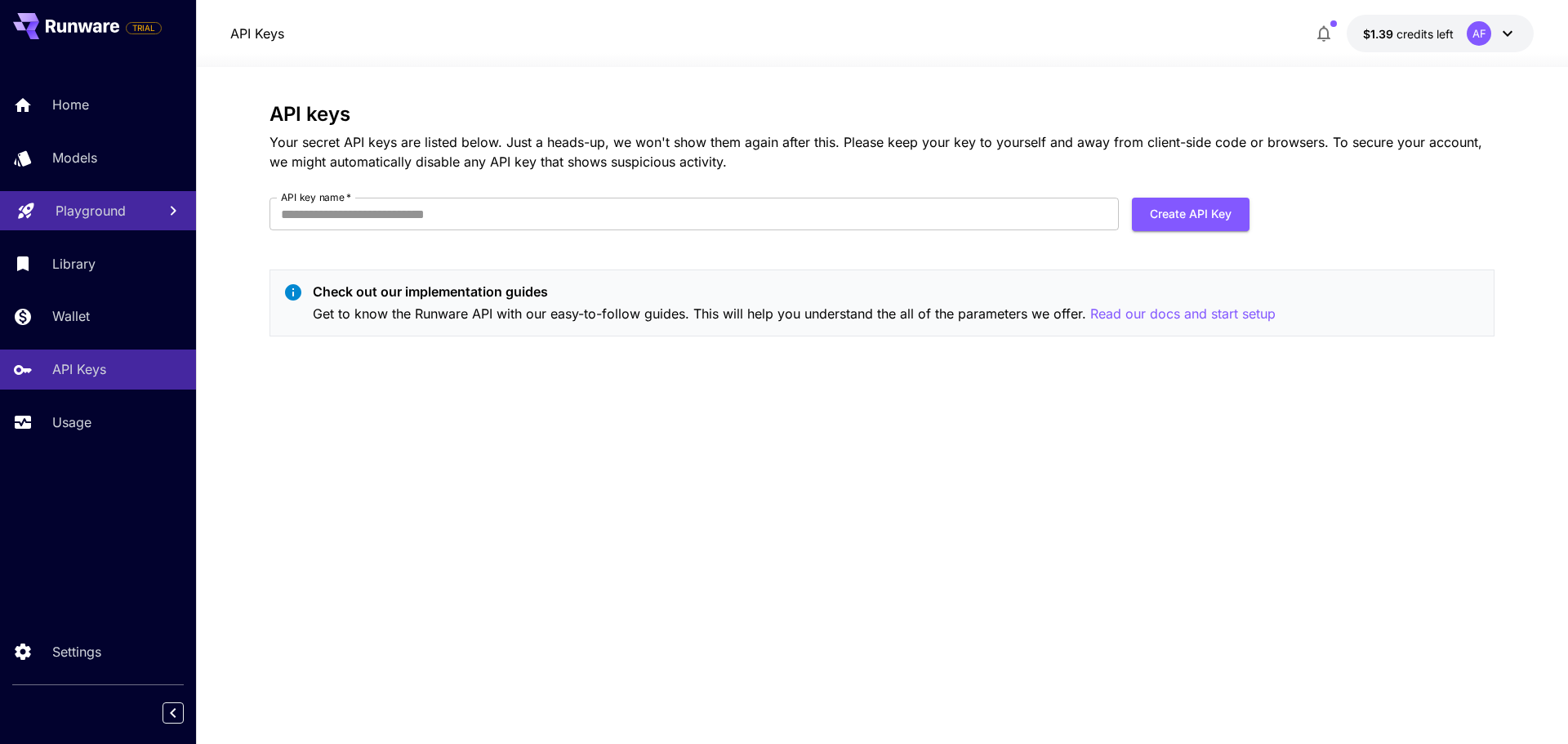
click at [1173, 300] on p "Check out our implementation guides" at bounding box center [794, 292] width 963 height 20
click at [1175, 306] on p "Read our docs and start setup" at bounding box center [1182, 313] width 185 height 20
click at [117, 158] on div "Models" at bounding box center [119, 158] width 127 height 20
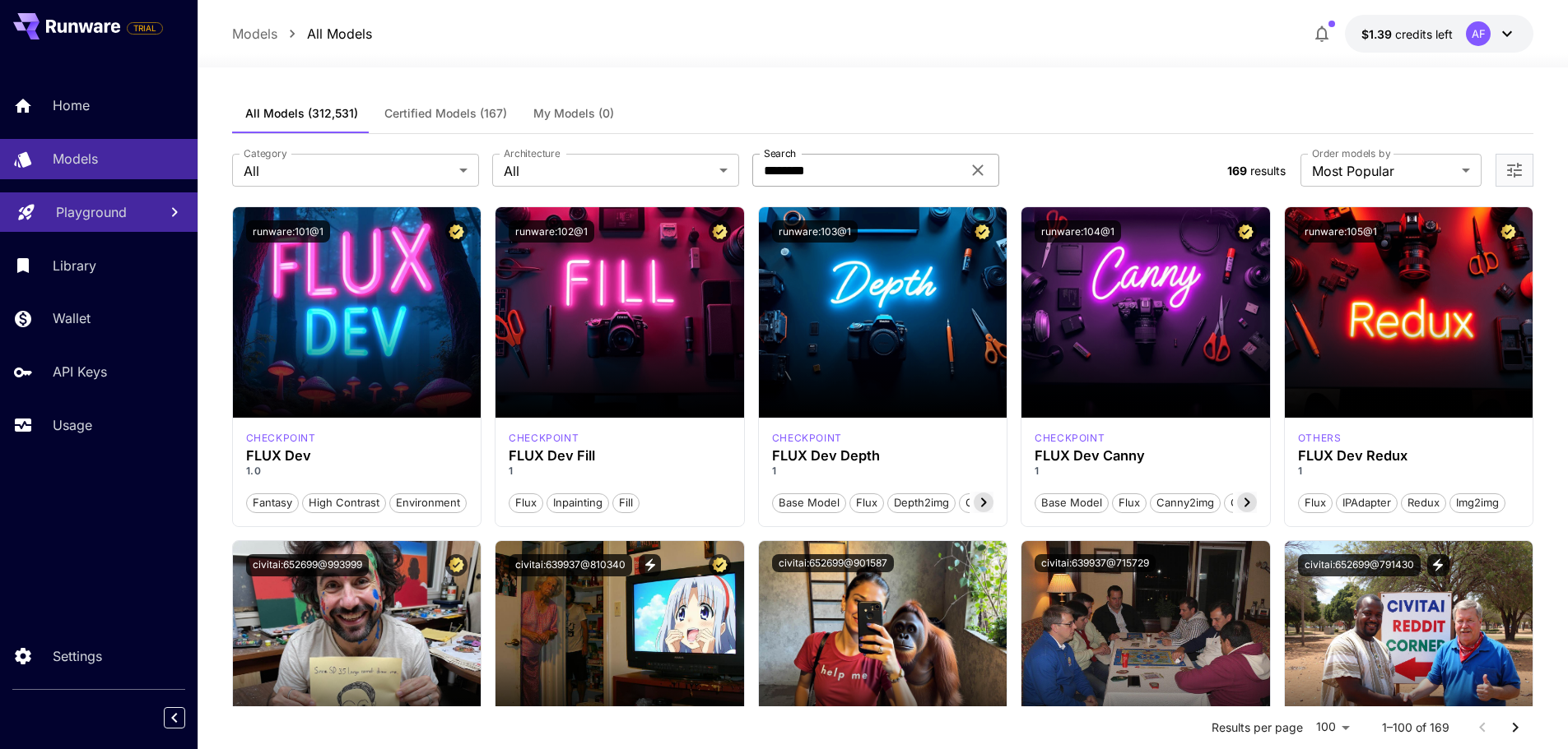
click at [978, 168] on icon at bounding box center [977, 171] width 11 height 11
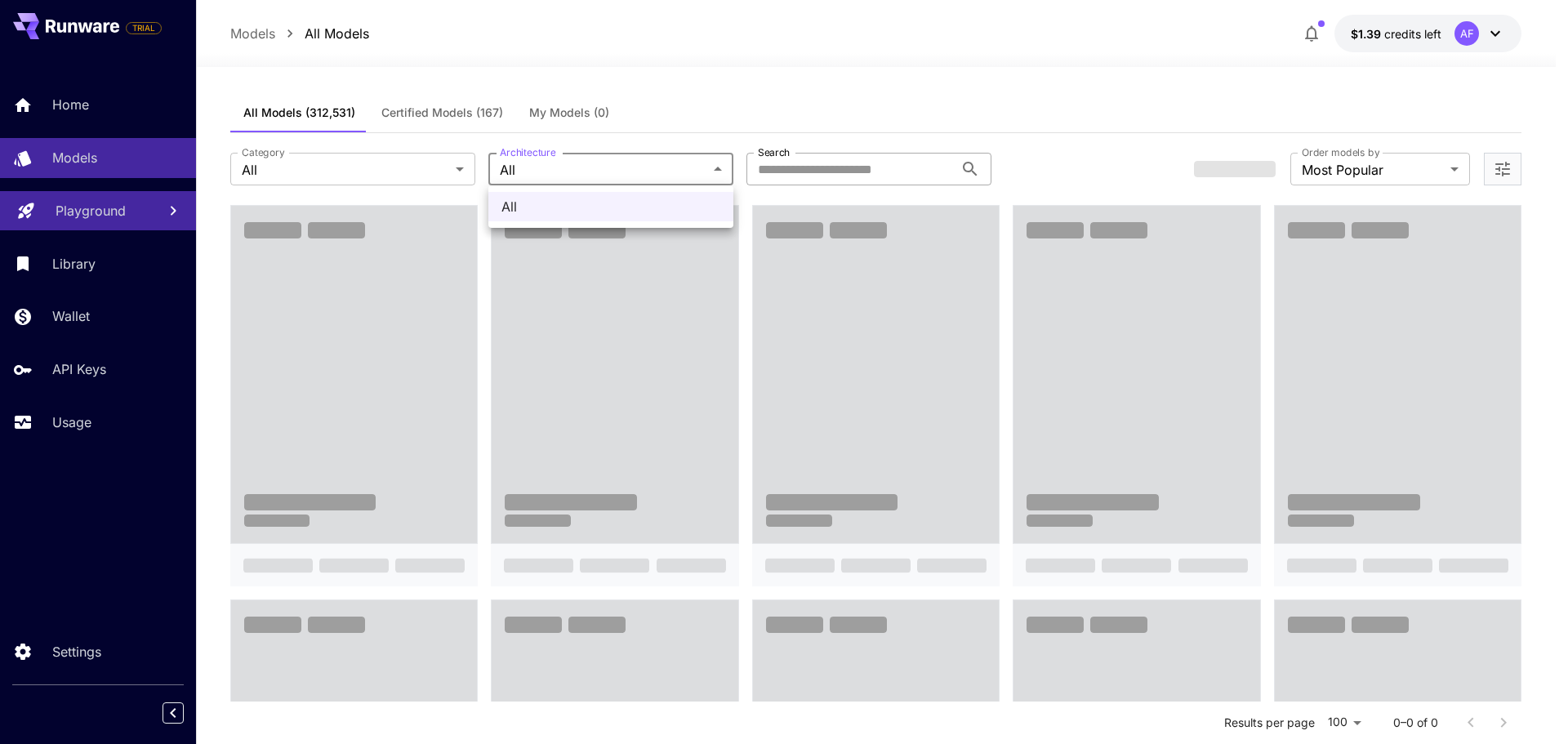
click at [315, 157] on div at bounding box center [784, 372] width 1568 height 744
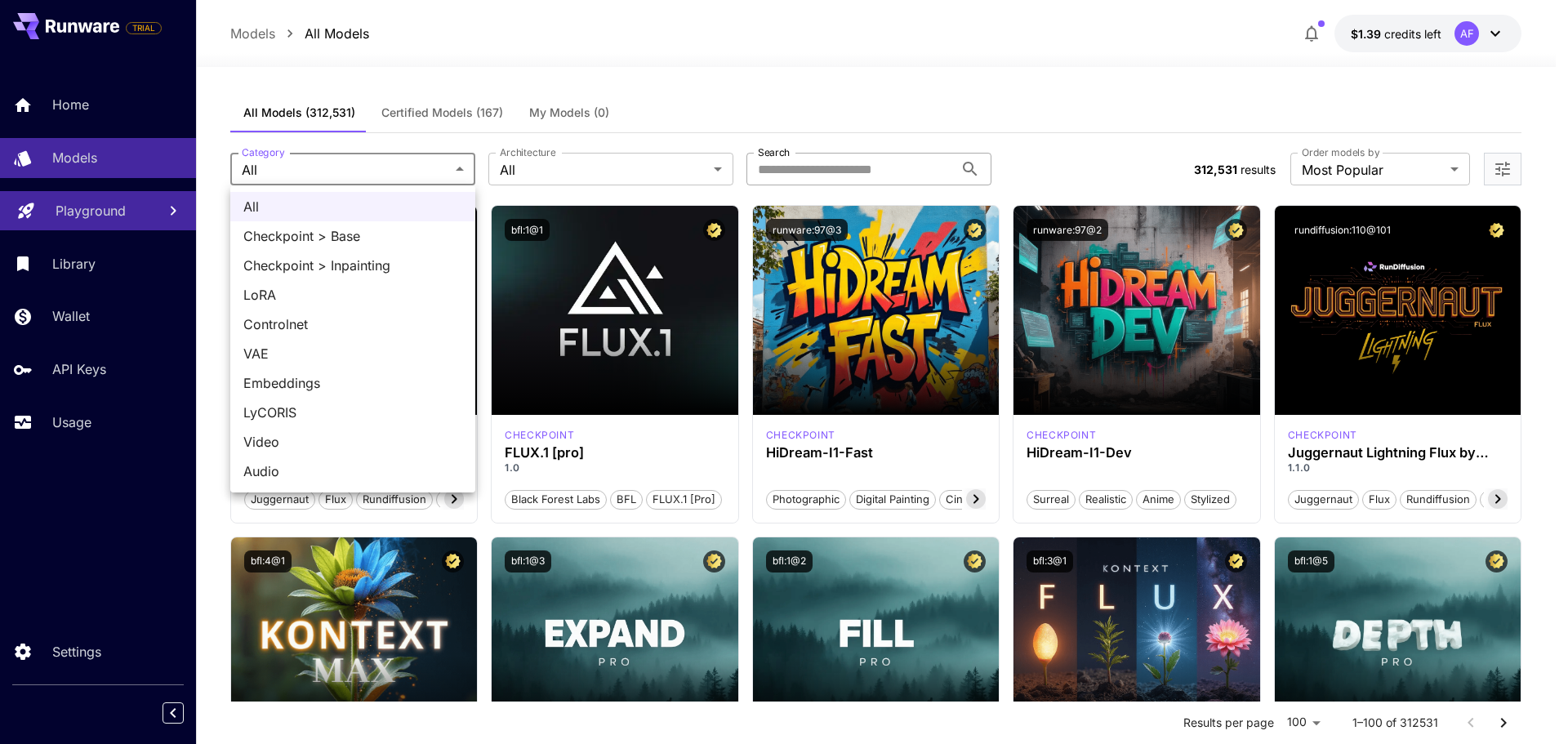
click at [362, 167] on div at bounding box center [784, 372] width 1568 height 744
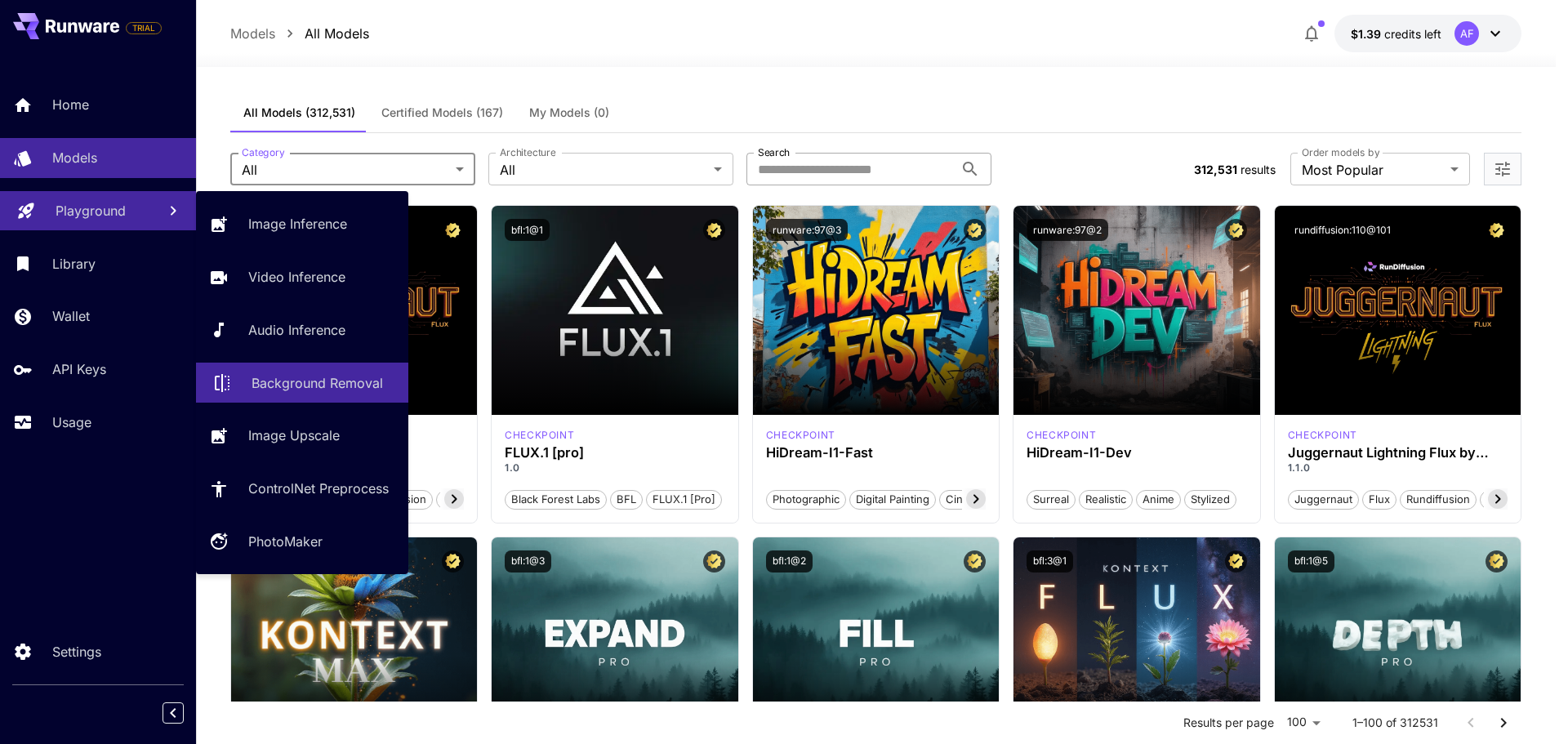
click at [284, 387] on p "Background Removal" at bounding box center [317, 383] width 131 height 20
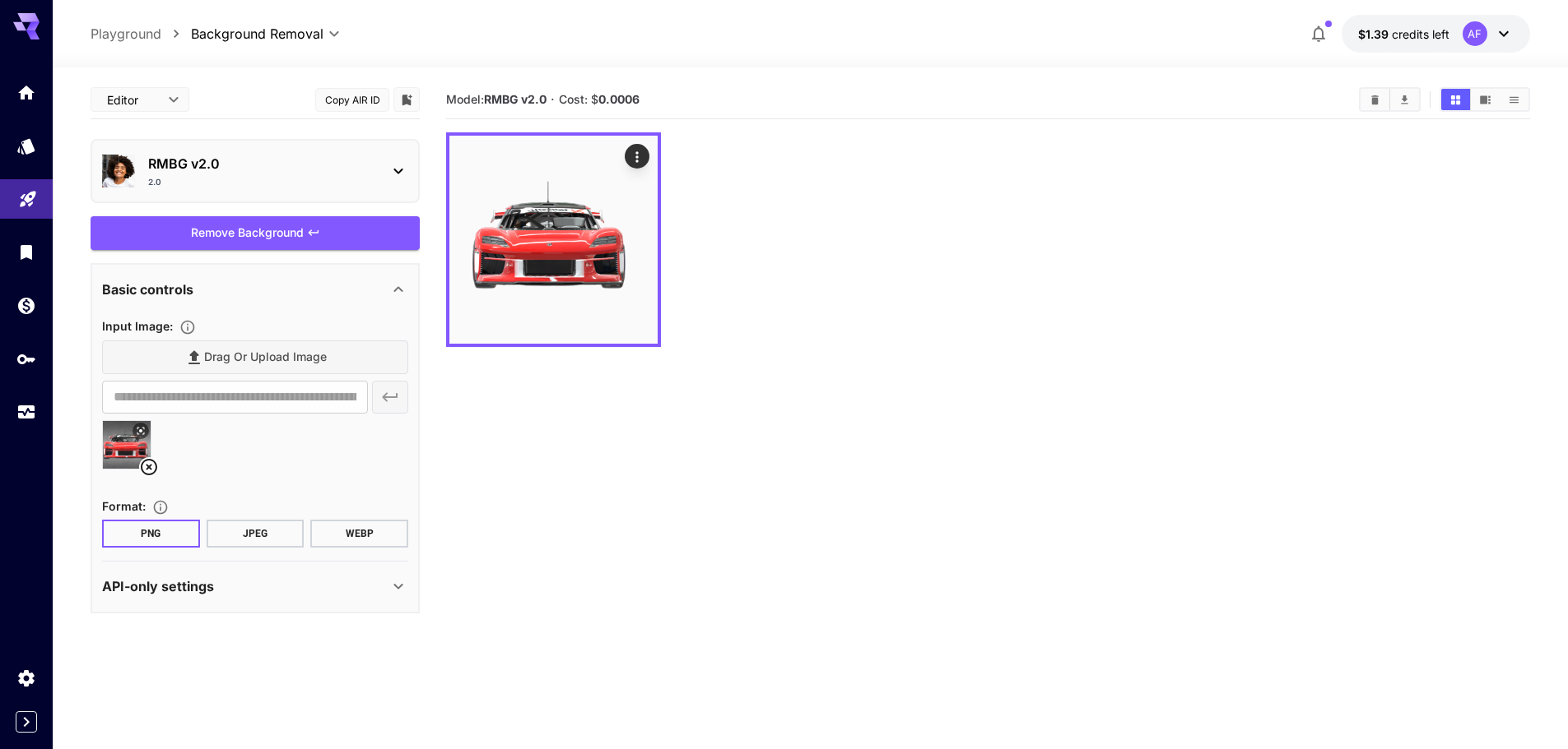
click at [272, 174] on div "RMBG v2.0 2.0" at bounding box center [261, 171] width 227 height 34
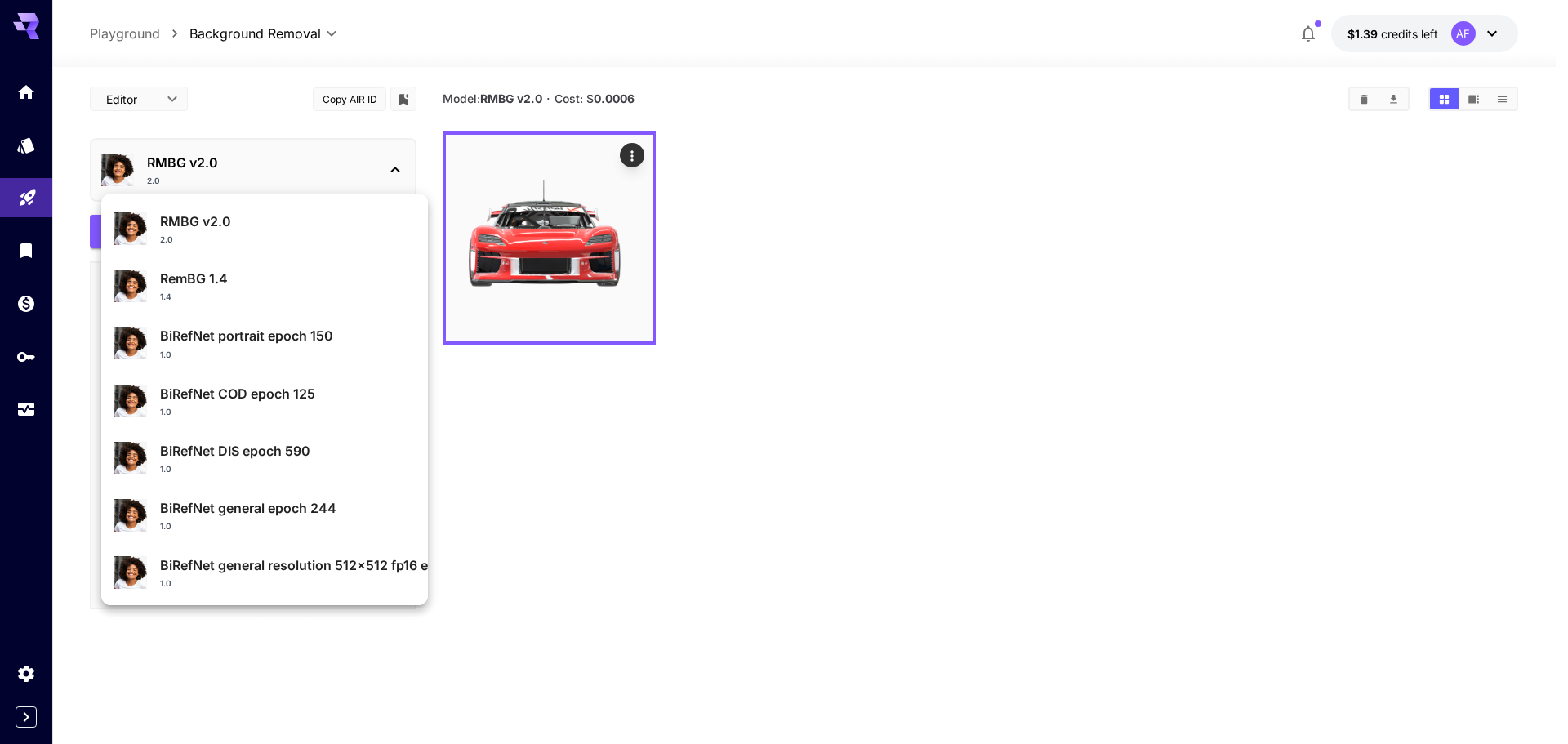
click at [234, 220] on p "RMBG v2.0" at bounding box center [287, 221] width 255 height 20
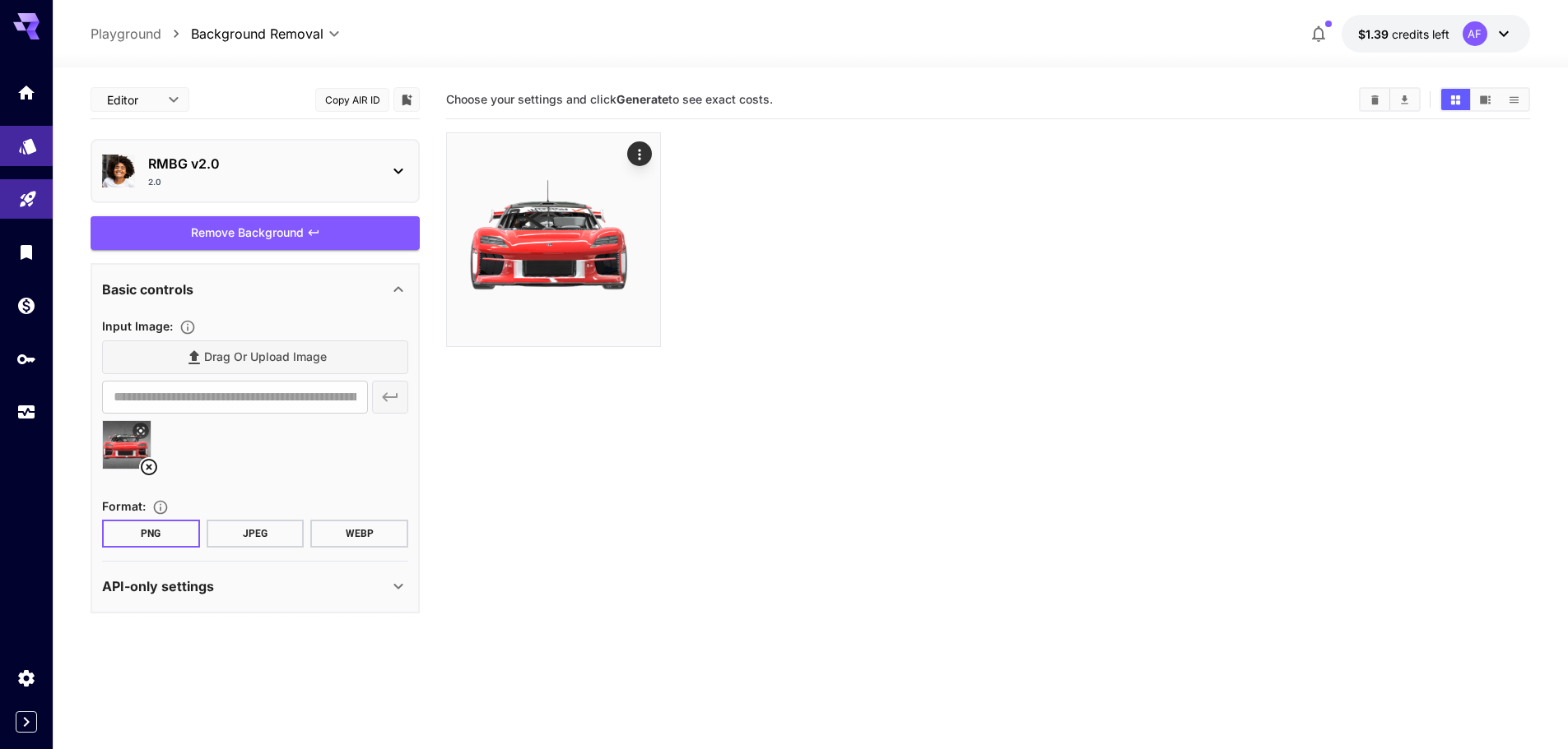
click at [13, 141] on link at bounding box center [26, 146] width 53 height 40
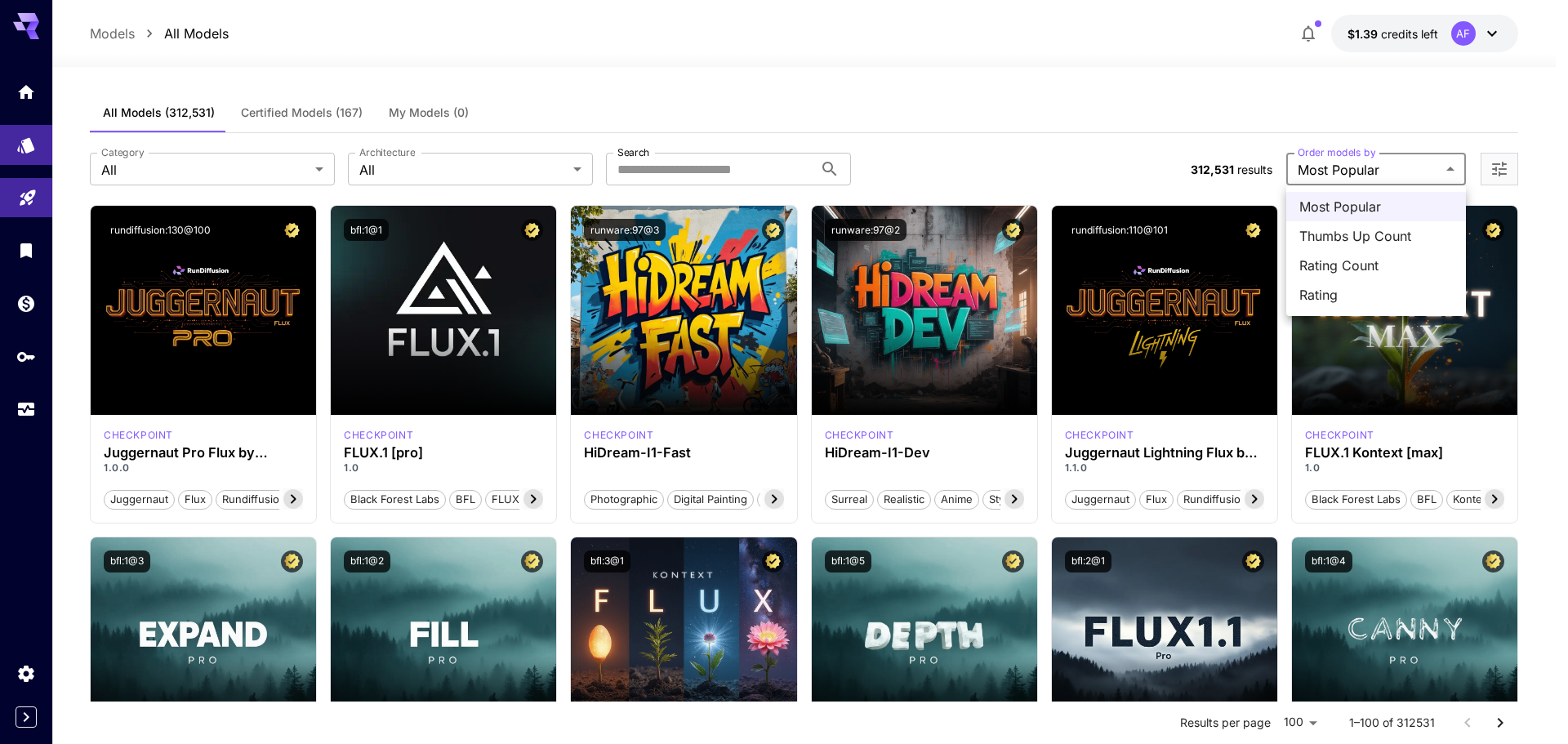
click at [706, 167] on div at bounding box center [784, 372] width 1568 height 744
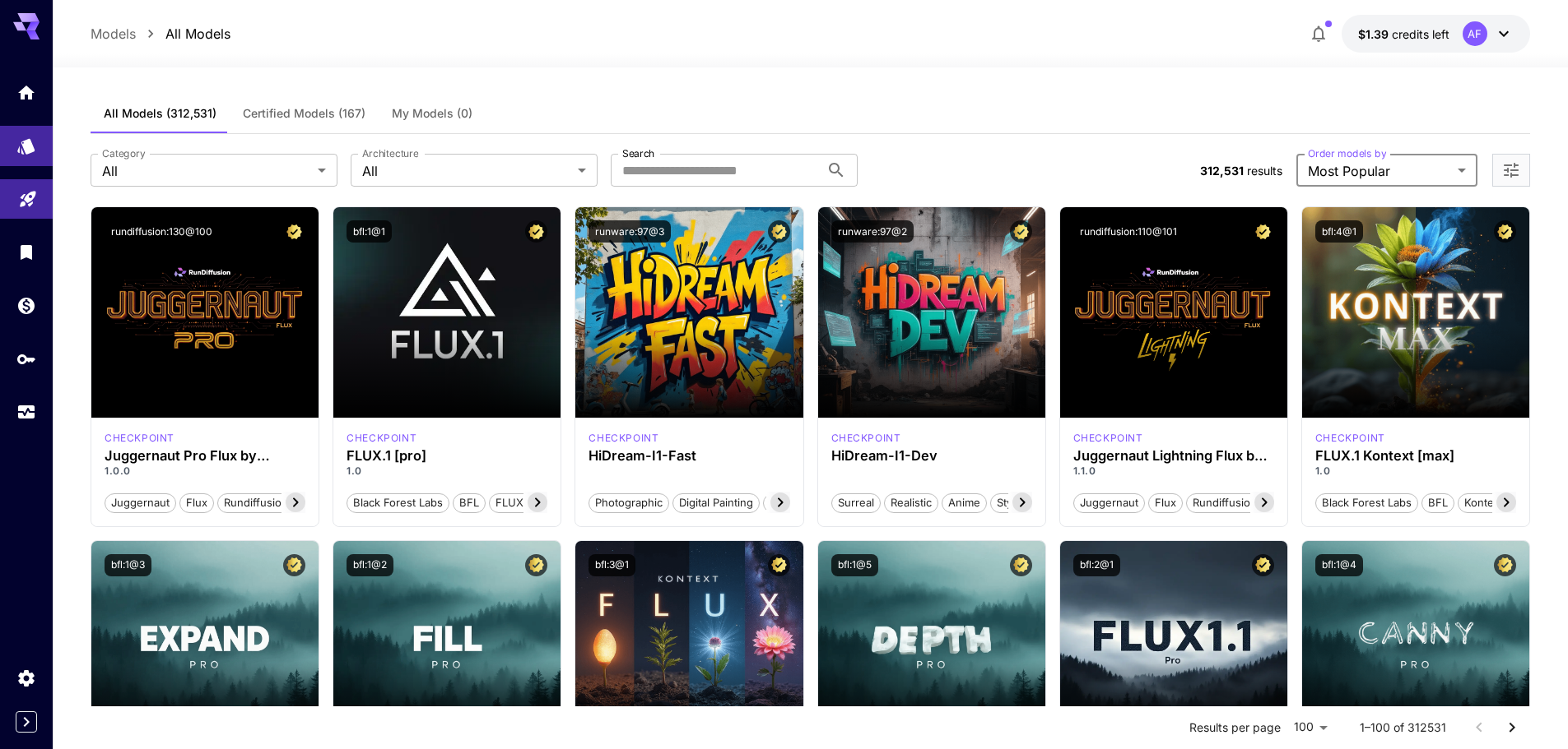
click at [712, 168] on input "Search" at bounding box center [715, 171] width 209 height 33
type input "*"
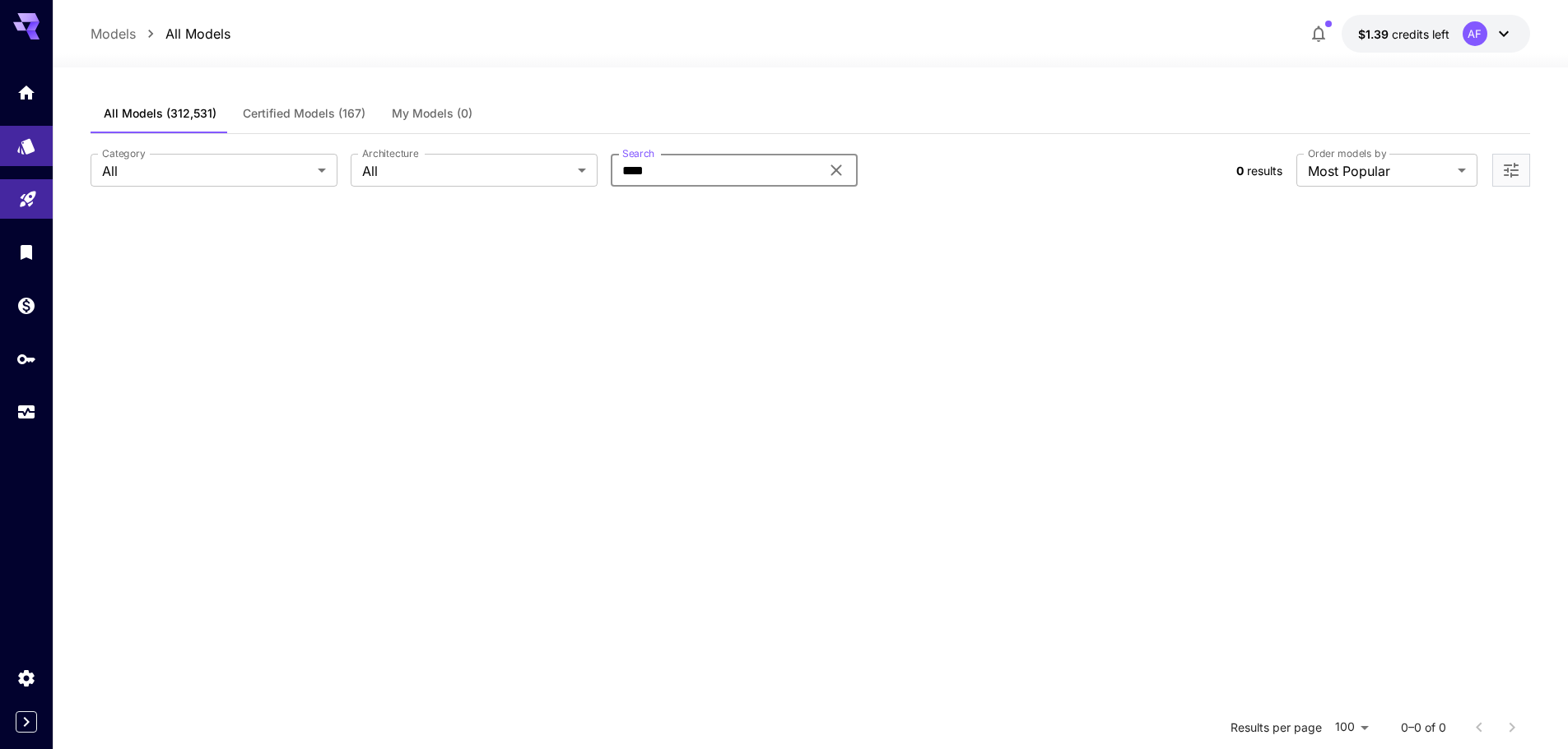
type input "****"
click at [336, 119] on span "Certified Models (167)" at bounding box center [304, 113] width 123 height 15
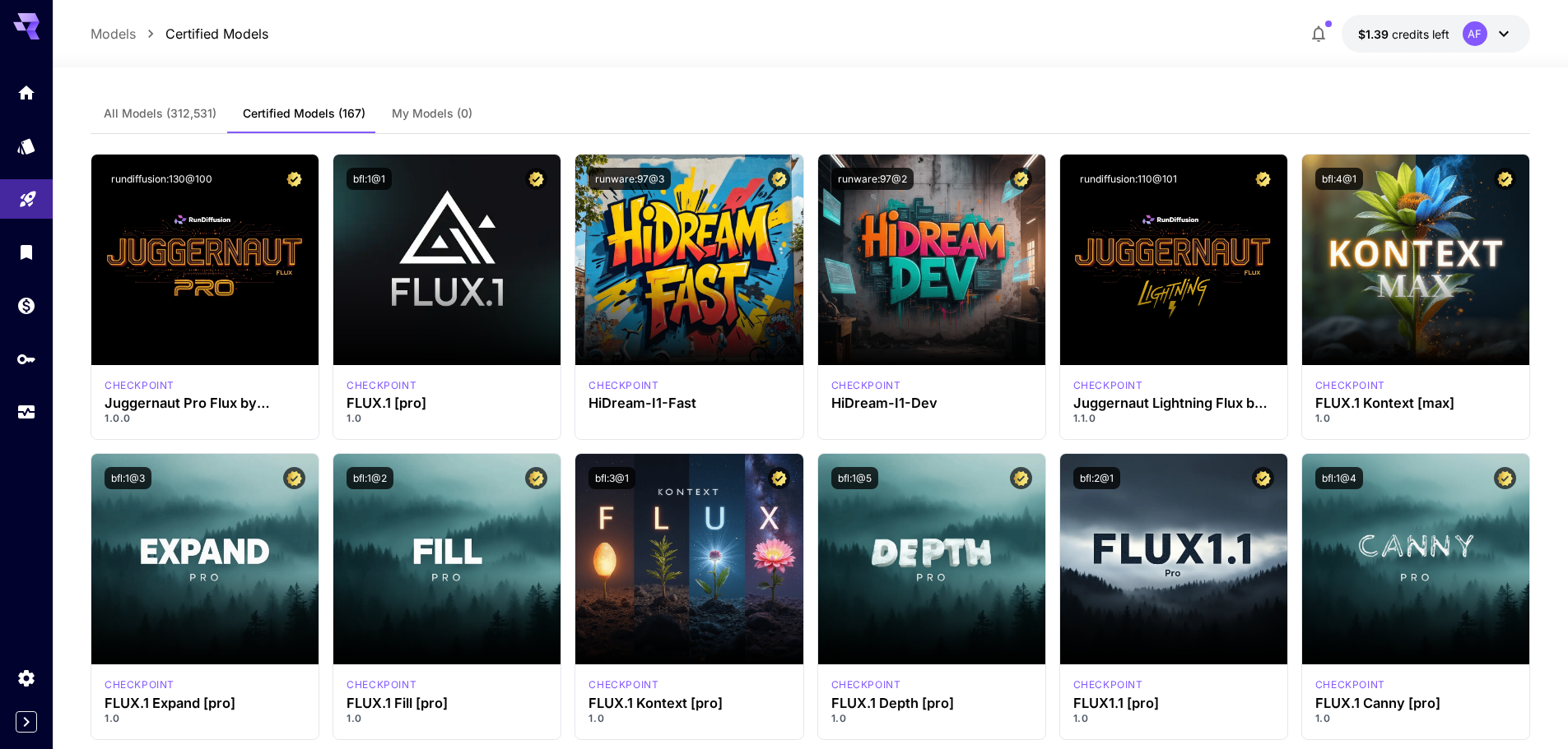
click at [162, 123] on button "All Models (312,531)" at bounding box center [160, 113] width 139 height 39
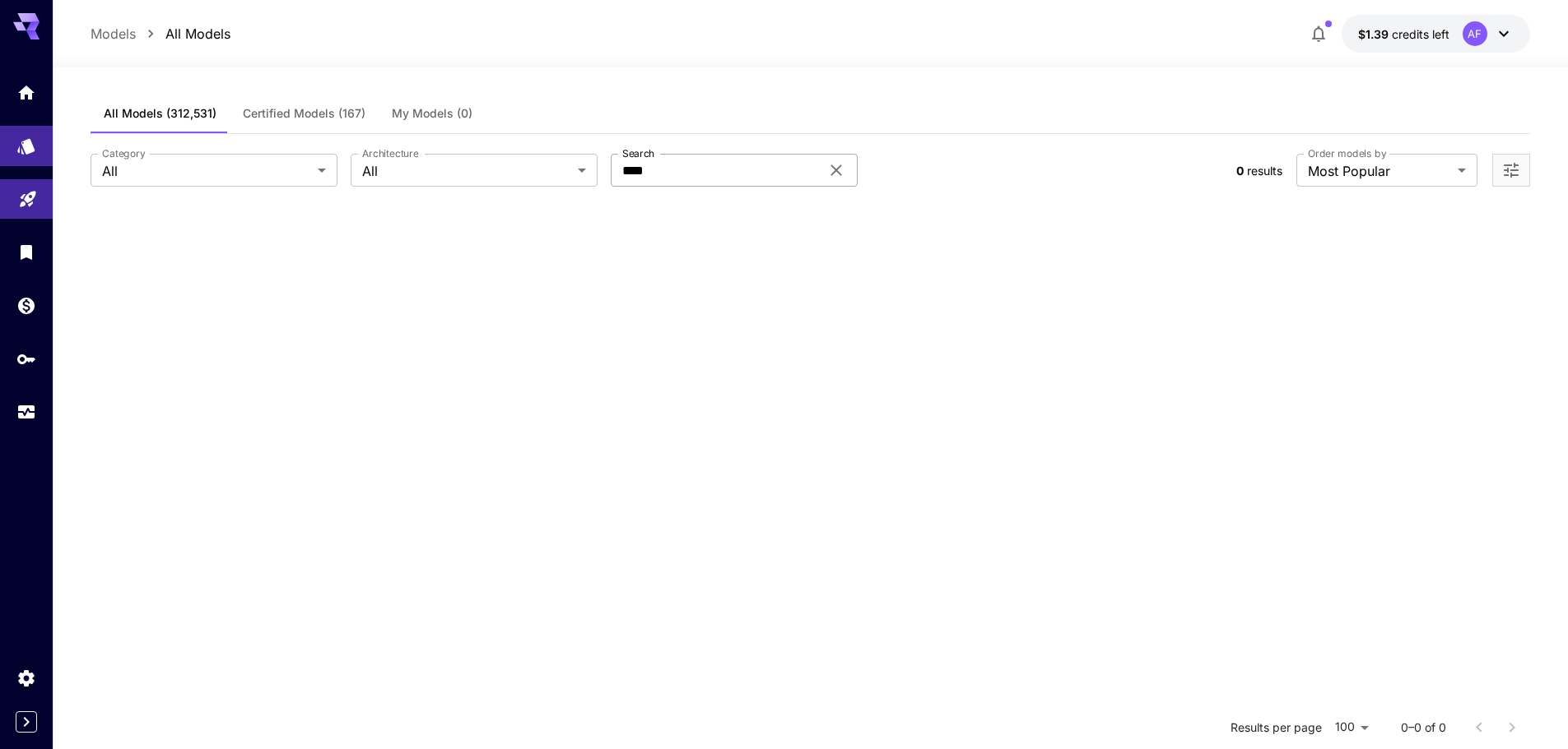
click at [842, 172] on icon at bounding box center [836, 170] width 20 height 20
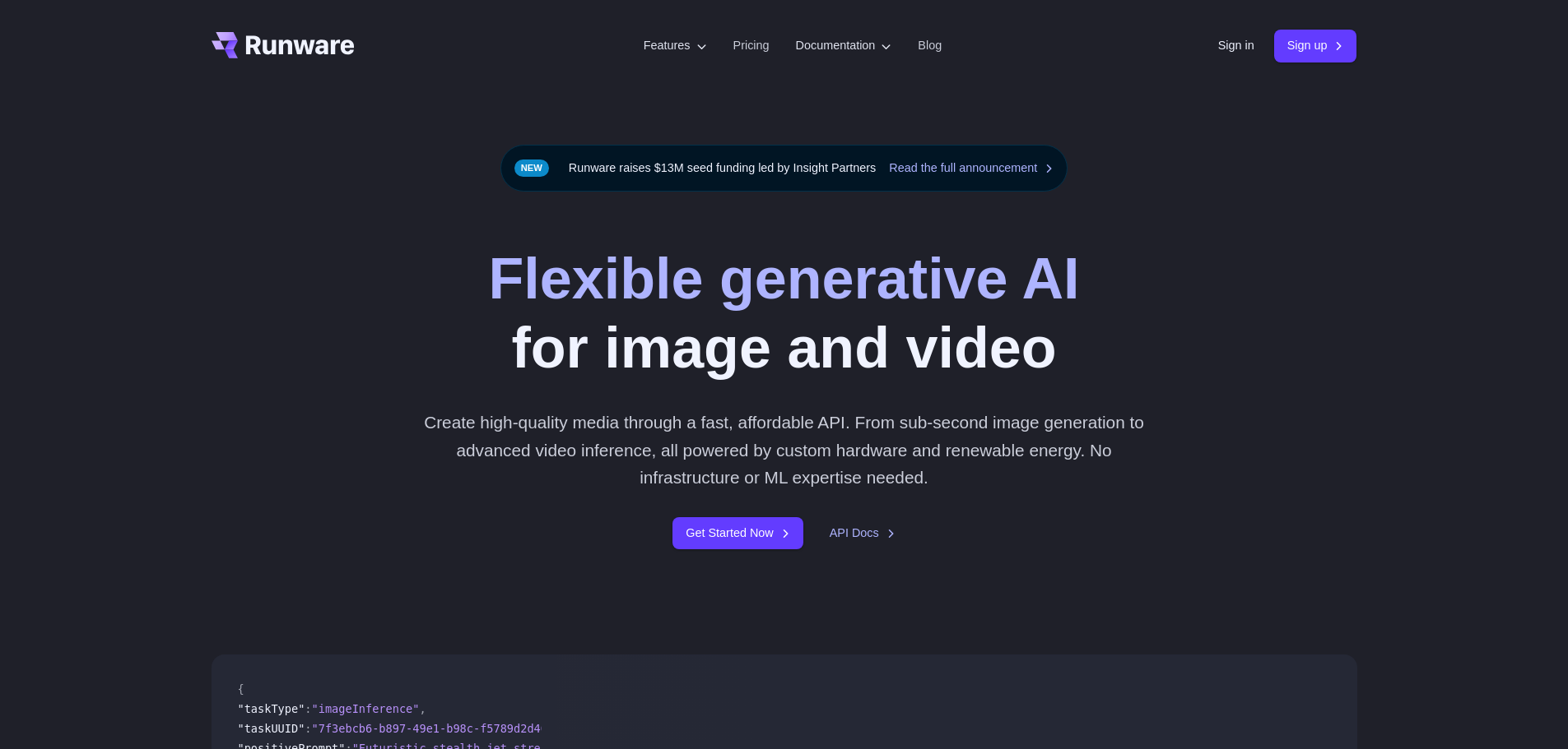
click at [1226, 215] on div "Flexible generative AI for image and video Create high-quality media through a …" at bounding box center [784, 397] width 1568 height 411
click at [1218, 47] on link "Sign in" at bounding box center [1236, 46] width 36 height 19
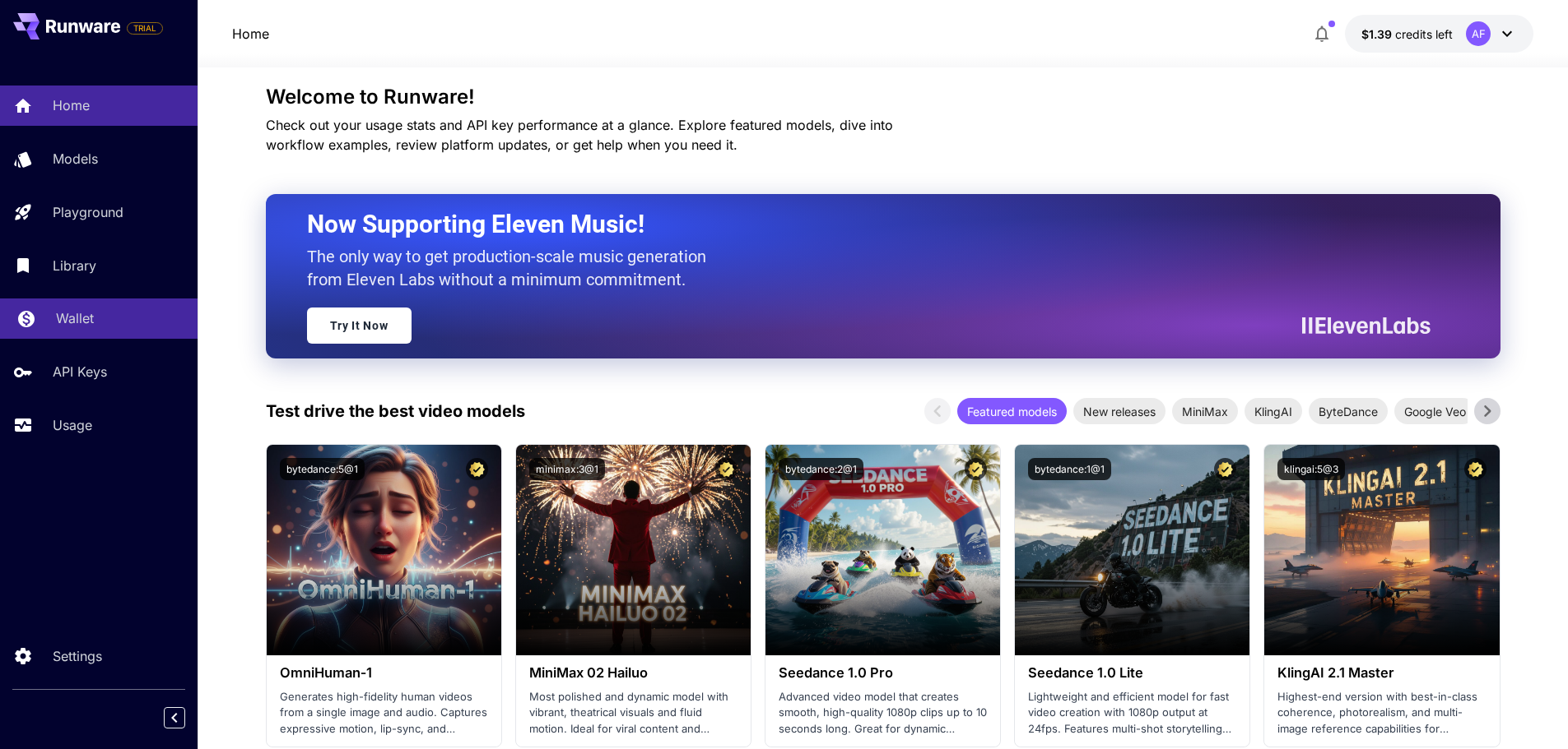
scroll to position [82, 0]
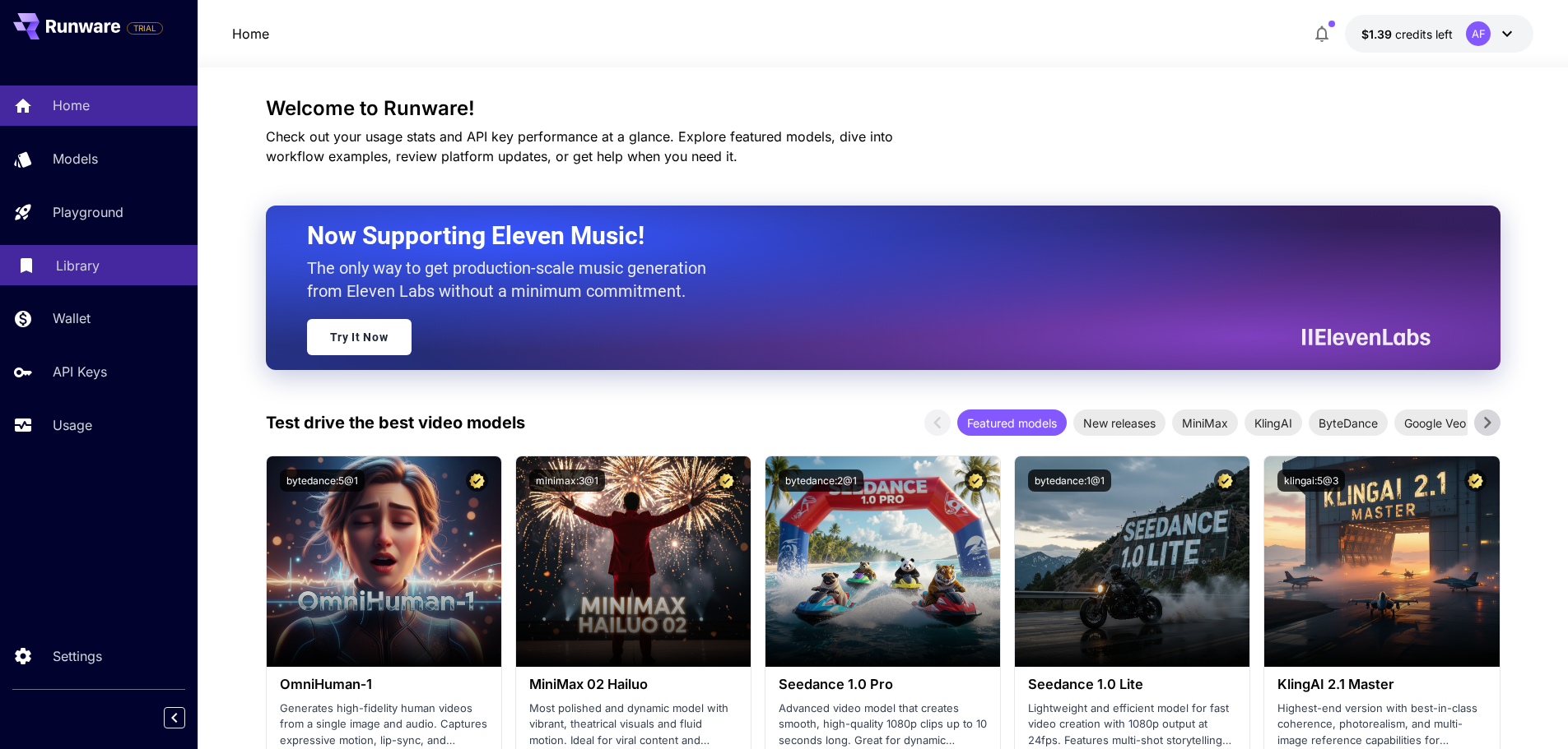
click at [113, 263] on div "Library" at bounding box center [120, 265] width 128 height 20
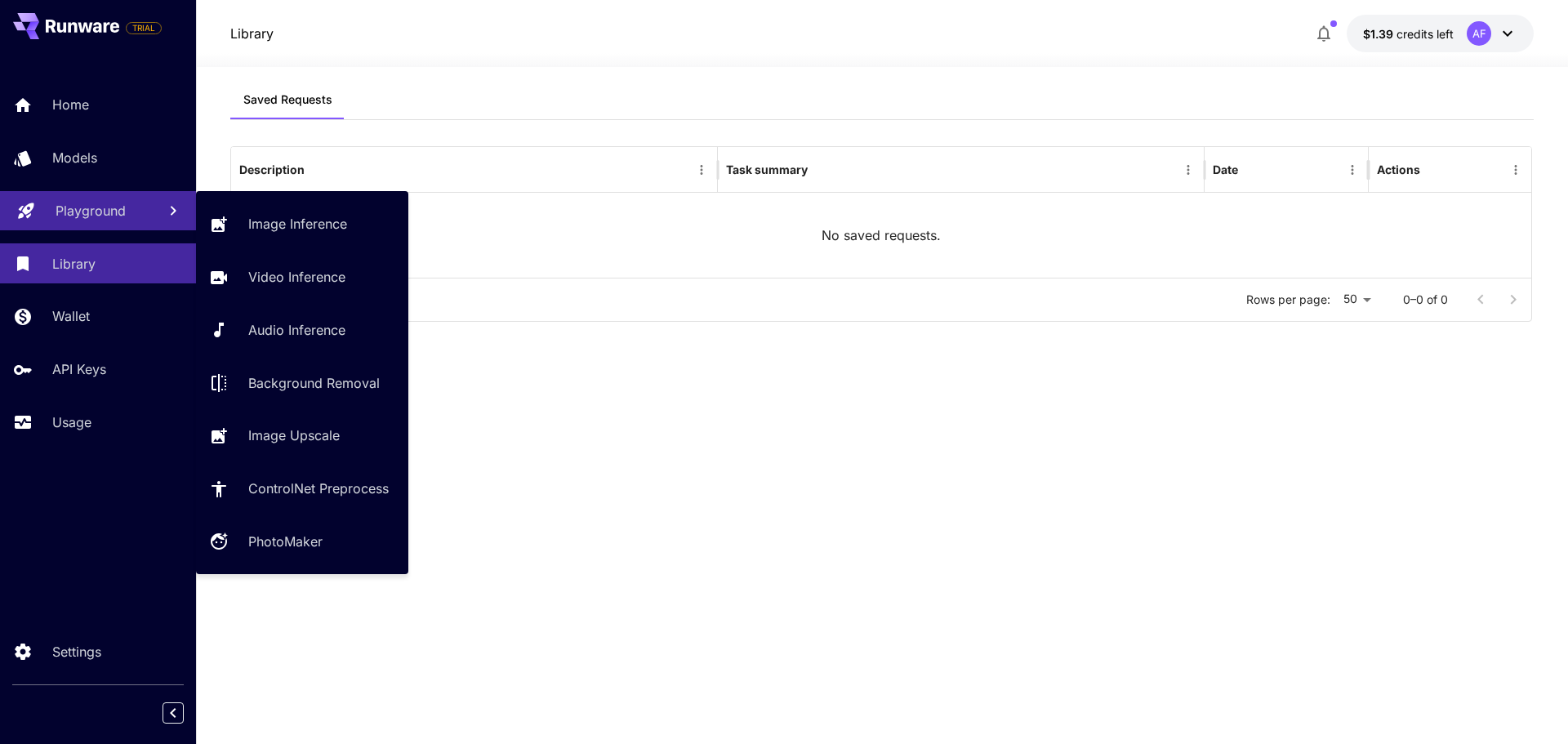
click at [112, 205] on p "Playground" at bounding box center [90, 211] width 70 height 20
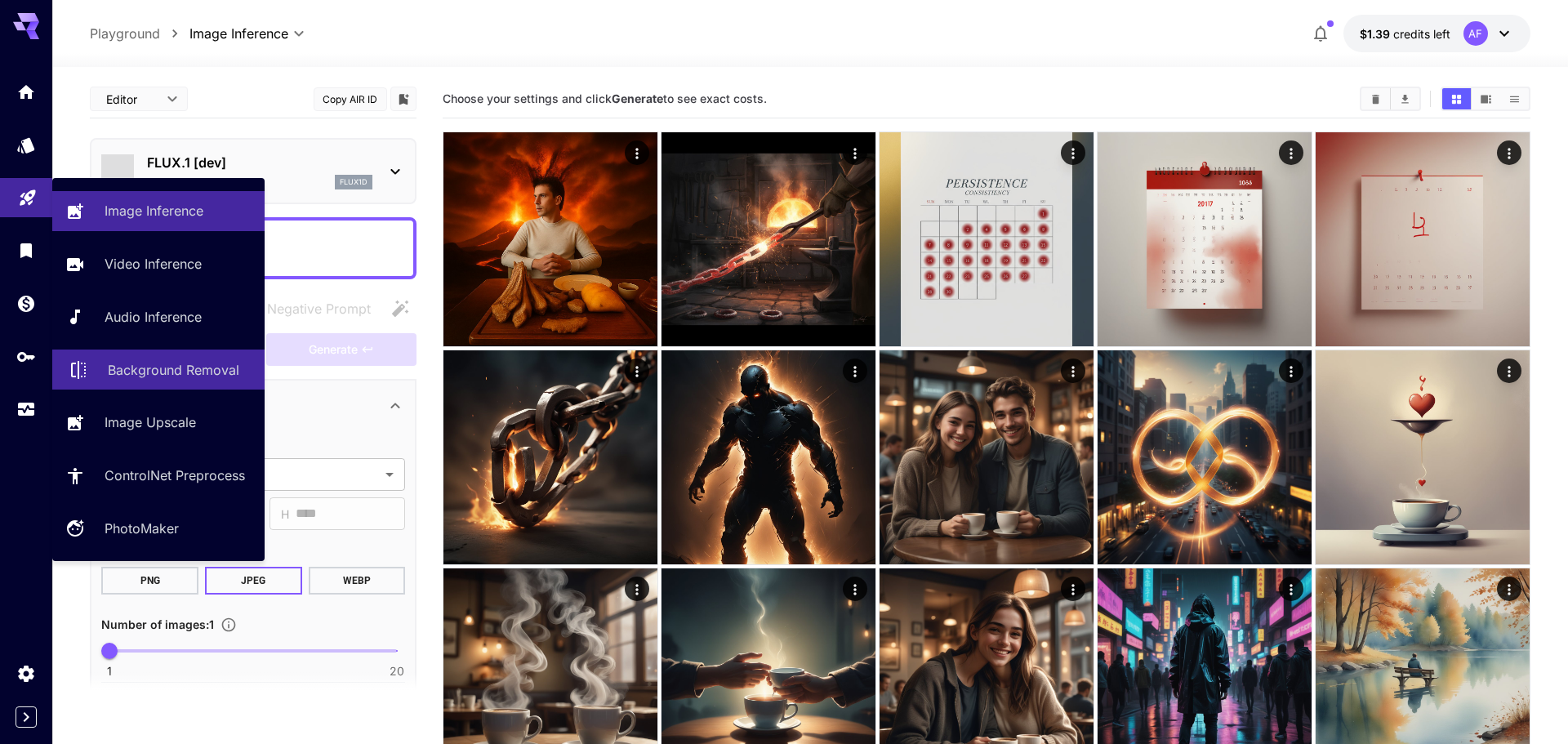
click at [153, 361] on p "Background Removal" at bounding box center [173, 370] width 131 height 20
type input "**********"
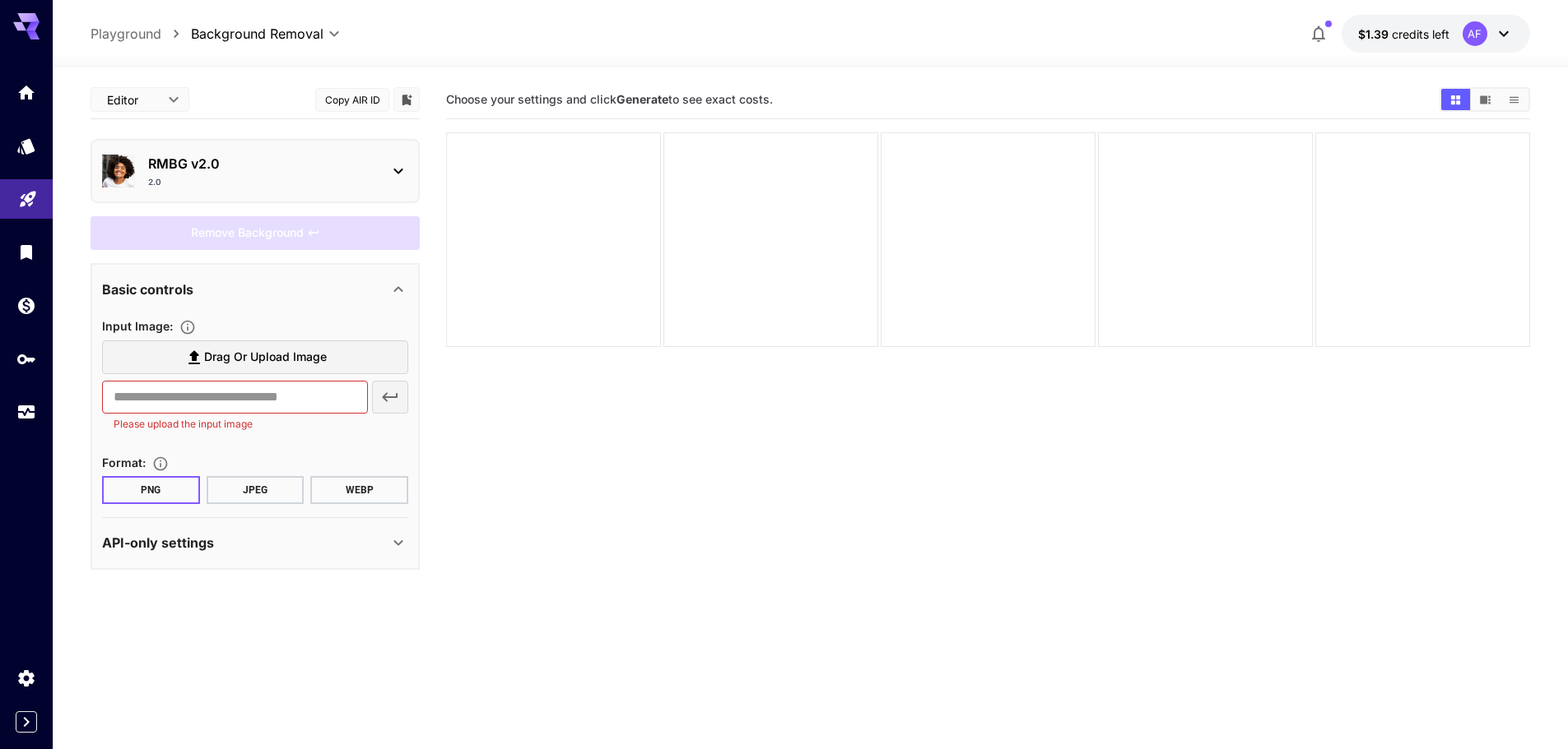
click at [310, 181] on div "2.0" at bounding box center [261, 182] width 227 height 12
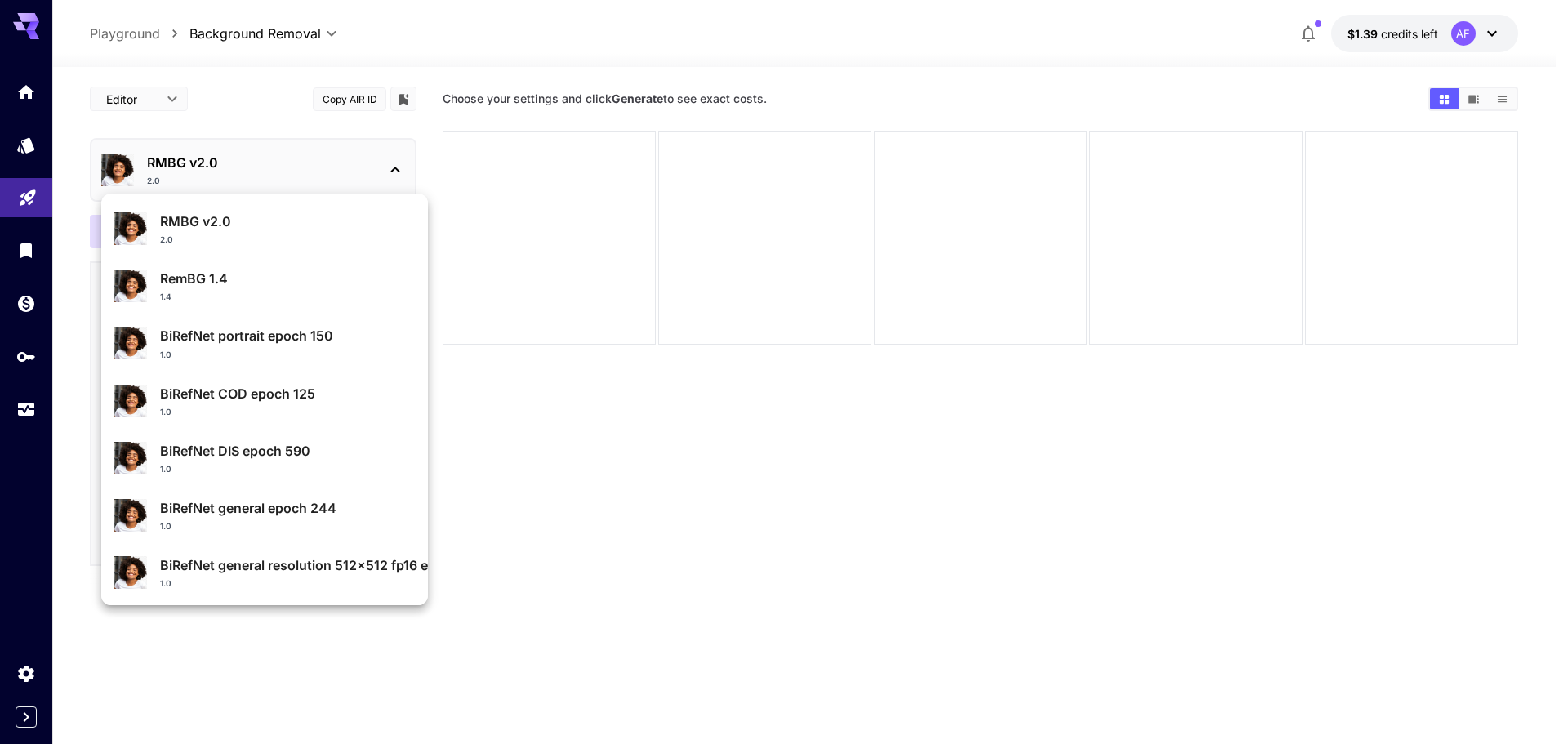
click at [310, 217] on p "RMBG v2.0" at bounding box center [287, 221] width 255 height 20
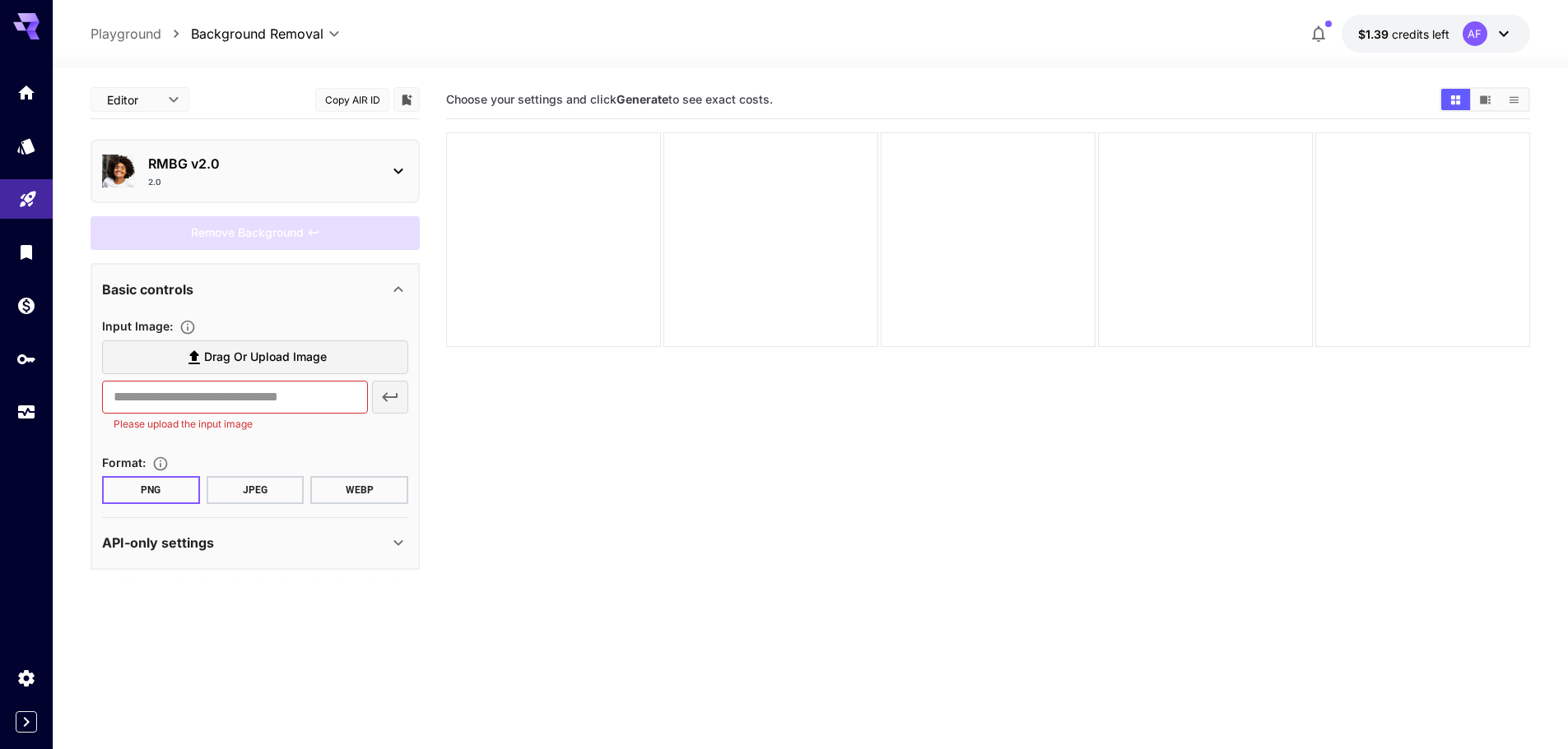
click at [227, 524] on div "API-only settings" at bounding box center [254, 542] width 306 height 39
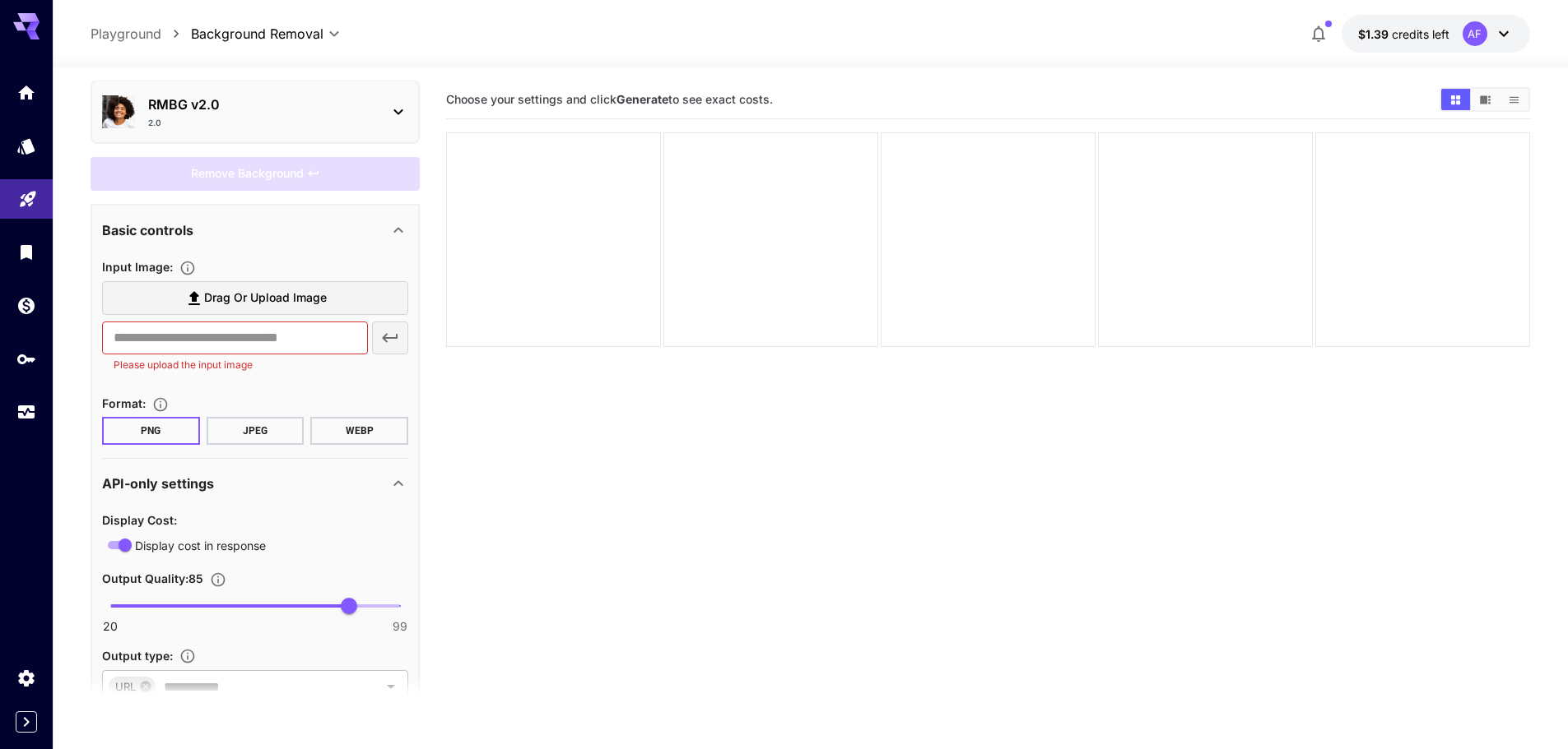
scroll to position [120, 0]
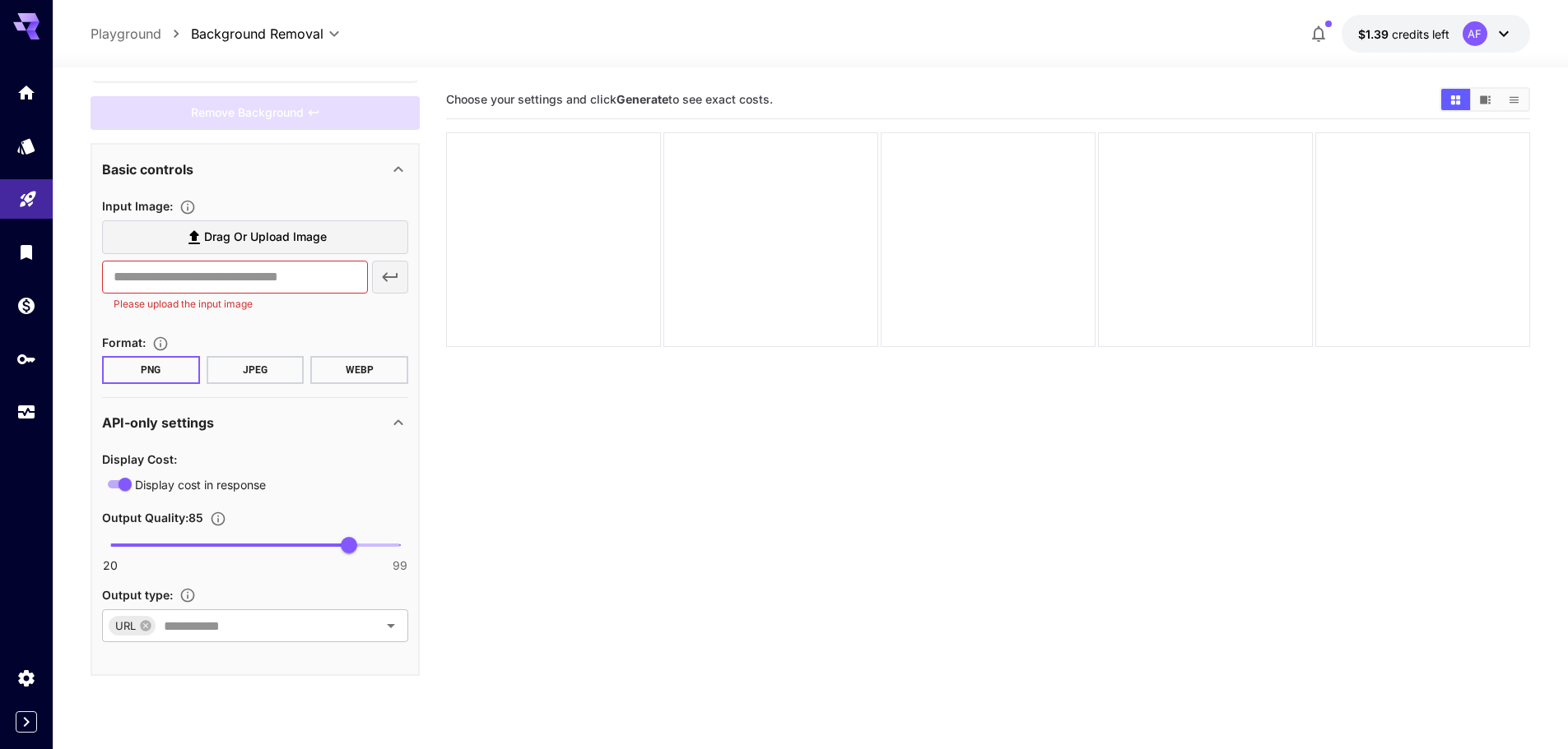
click at [307, 421] on div "API-only settings" at bounding box center [245, 422] width 287 height 20
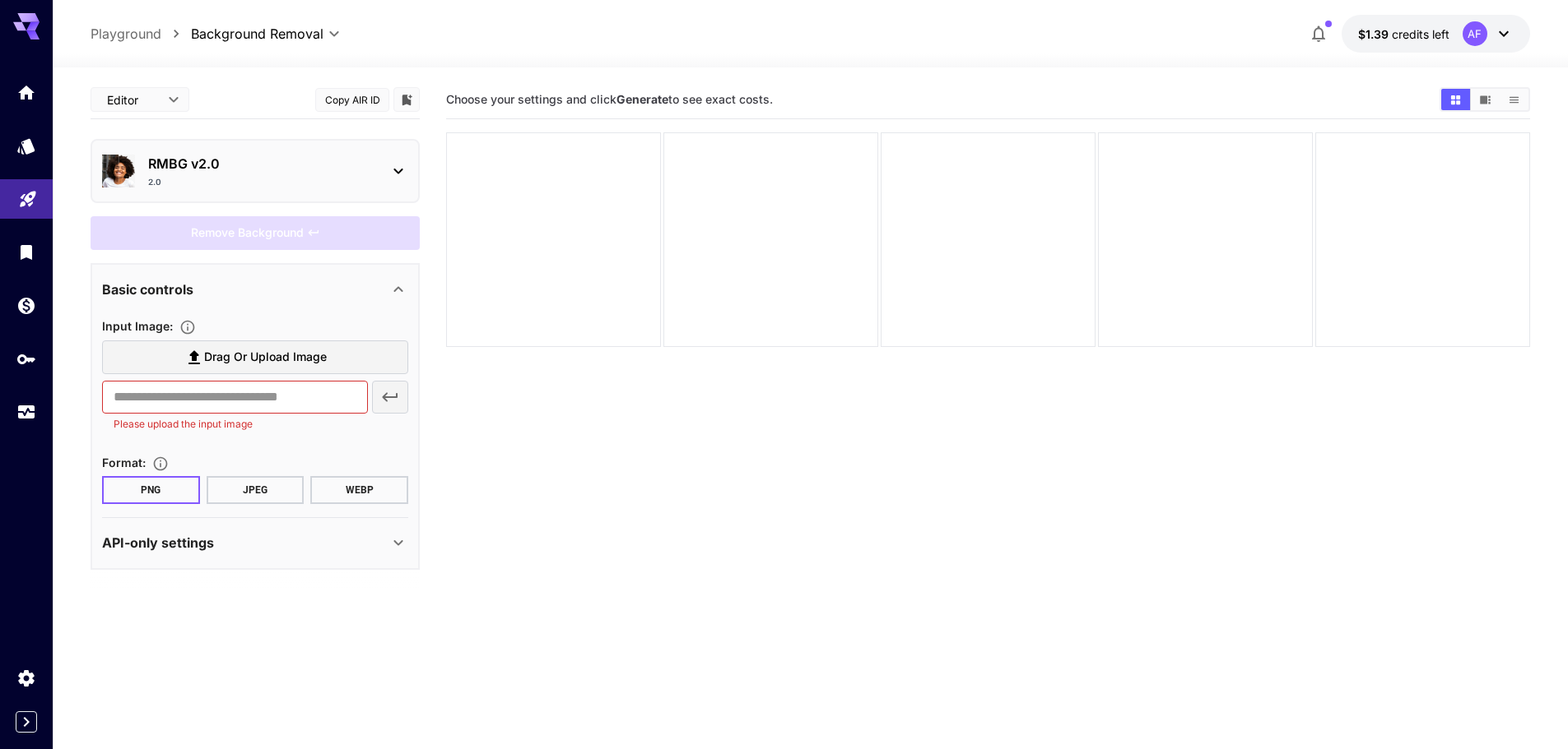
scroll to position [0, 0]
click at [389, 169] on icon at bounding box center [398, 171] width 20 height 20
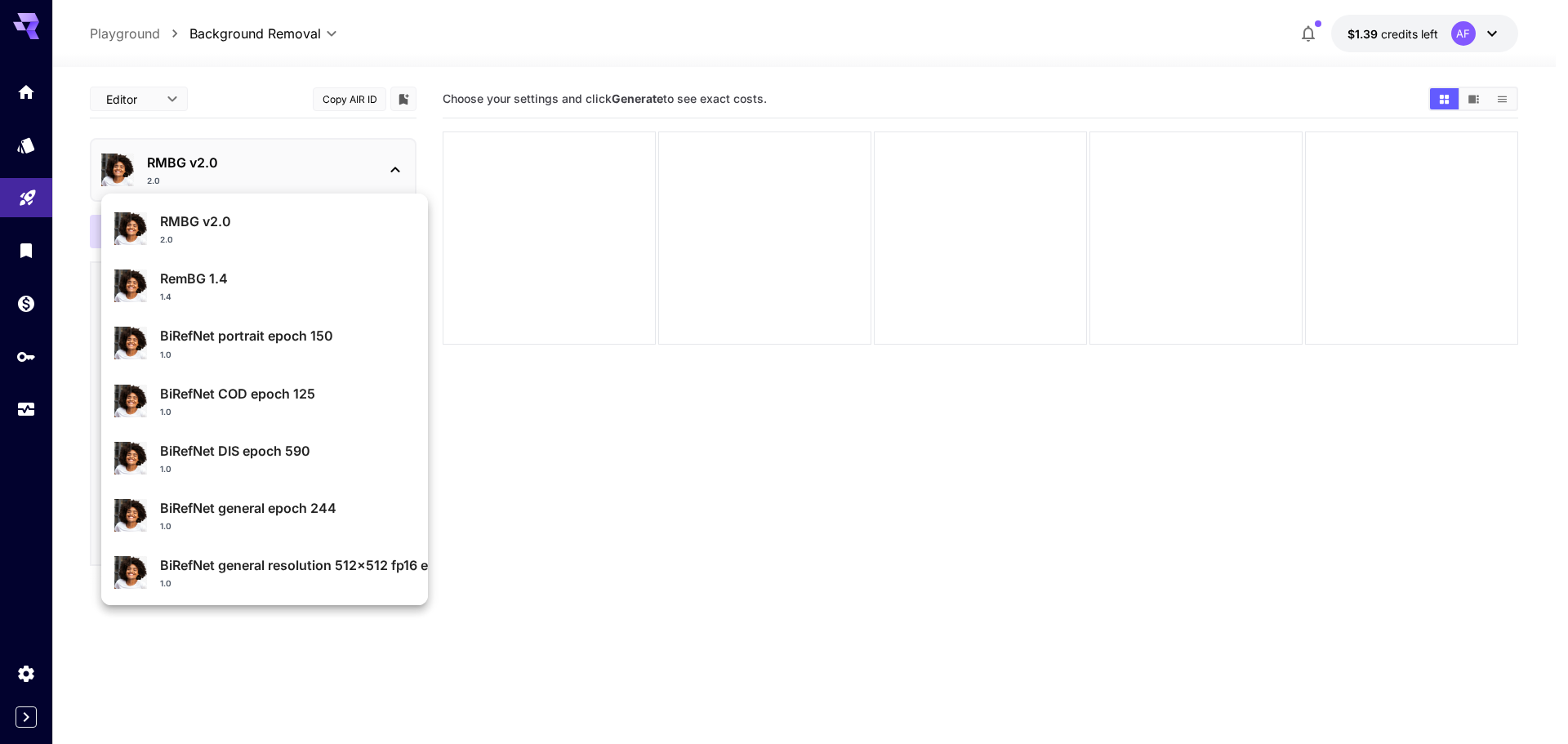
click at [297, 231] on p "RMBG v2.0" at bounding box center [287, 221] width 255 height 20
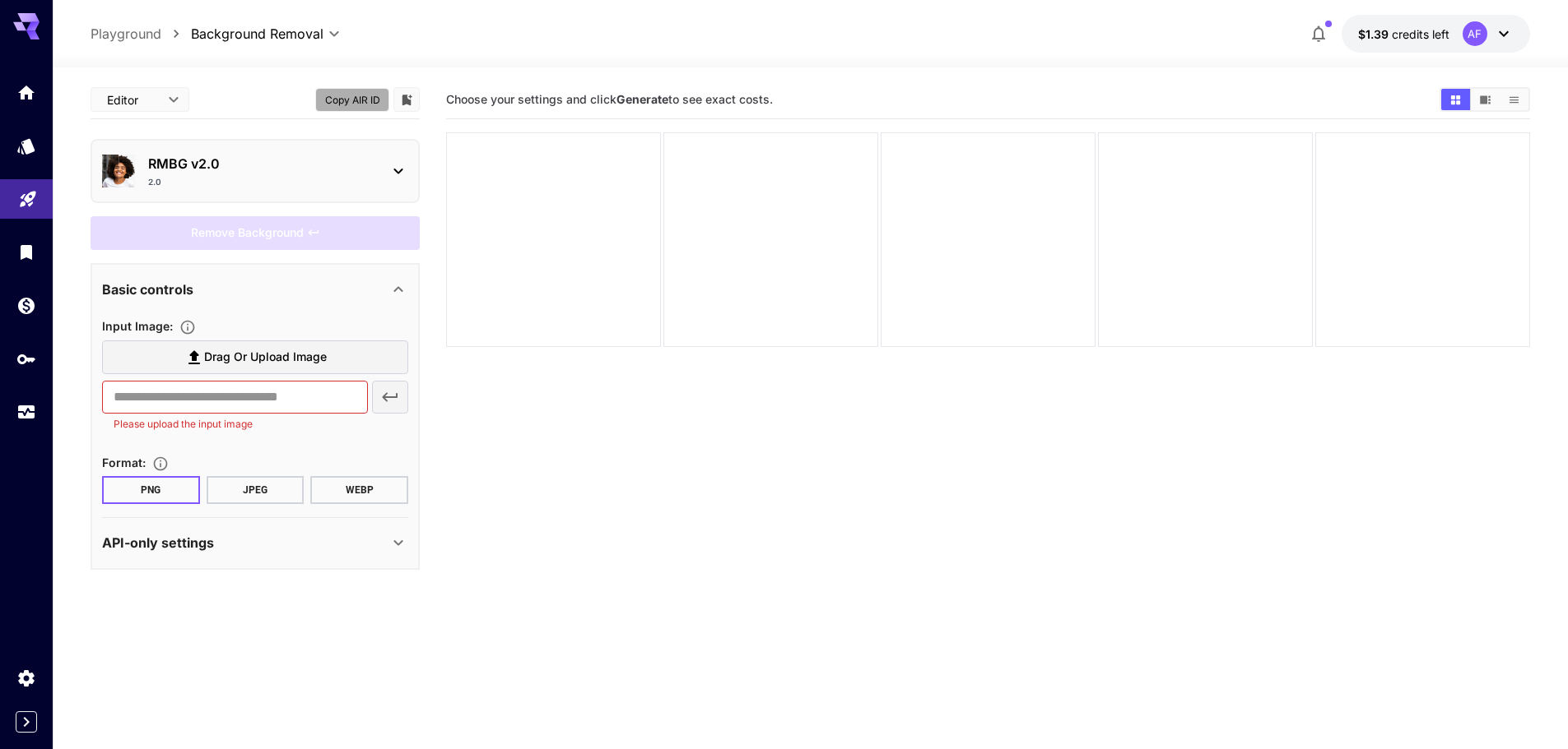
click at [347, 102] on button "Copy AIR ID" at bounding box center [352, 99] width 74 height 24
click at [11, 99] on link at bounding box center [26, 93] width 53 height 40
